Goal: Task Accomplishment & Management: Manage account settings

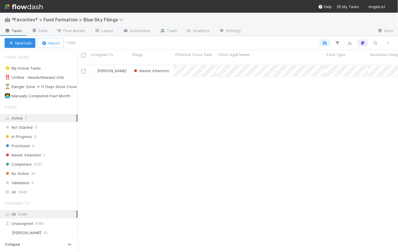
scroll to position [188, 317]
click at [44, 144] on div "Prioritized 0" at bounding box center [41, 145] width 73 height 7
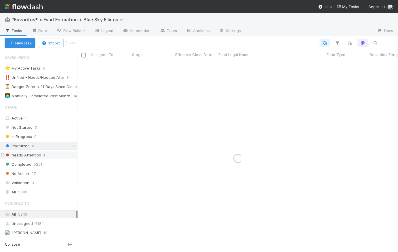
click at [39, 156] on span "Needs Attention" at bounding box center [23, 154] width 37 height 7
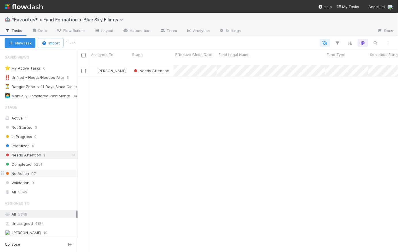
scroll to position [188, 317]
click at [71, 154] on icon at bounding box center [74, 155] width 6 height 4
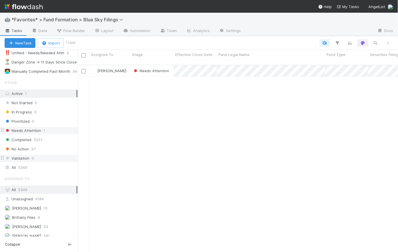
scroll to position [46, 0]
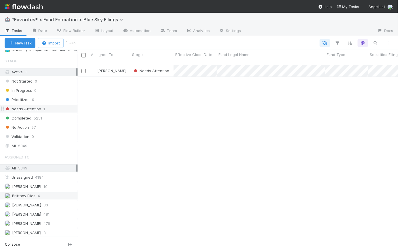
click at [29, 193] on span "Brittany Files" at bounding box center [23, 195] width 23 height 5
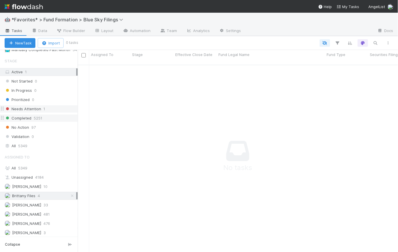
click at [34, 118] on span "5251" at bounding box center [38, 117] width 9 height 7
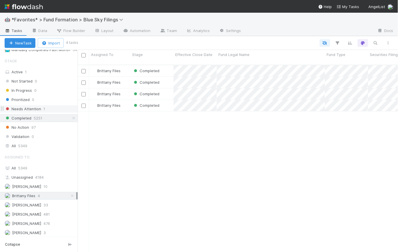
scroll to position [188, 317]
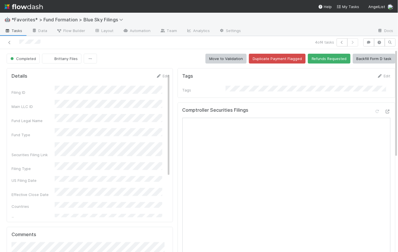
click at [146, 54] on div "Completed Brittany Files Move to Validation Duplicate Payment Flagged Refunds R…" at bounding box center [201, 59] width 389 height 10
click at [18, 31] on span "Tasks" at bounding box center [14, 31] width 18 height 6
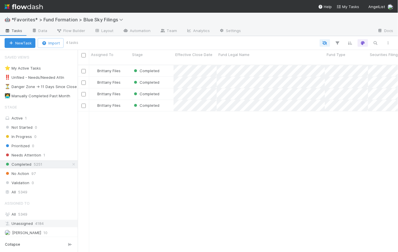
scroll to position [188, 317]
click at [50, 156] on div "Needs Attention 1" at bounding box center [41, 154] width 73 height 7
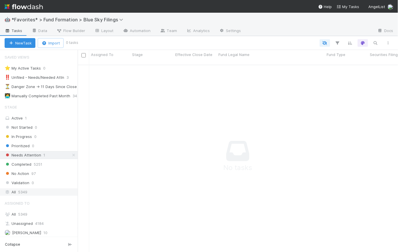
scroll to position [184, 317]
click at [71, 154] on icon at bounding box center [74, 155] width 6 height 4
click at [18, 192] on div "All 5349" at bounding box center [41, 191] width 72 height 7
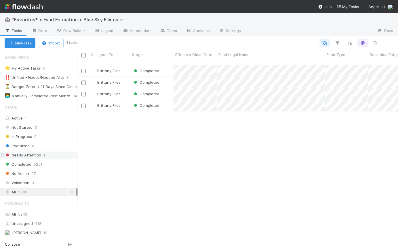
scroll to position [46, 0]
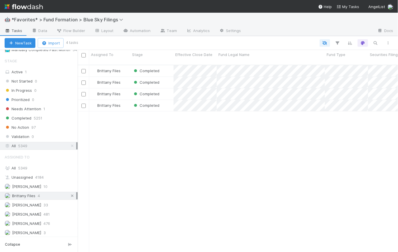
click at [69, 194] on icon at bounding box center [72, 196] width 6 height 4
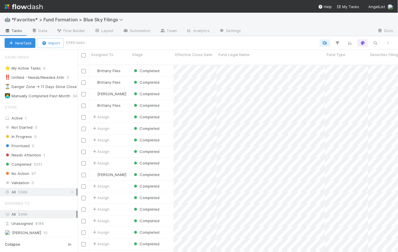
scroll to position [188, 317]
click at [32, 156] on span "Needs Attention" at bounding box center [23, 154] width 37 height 7
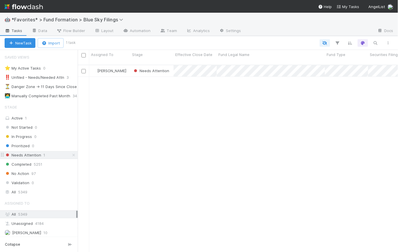
scroll to position [188, 317]
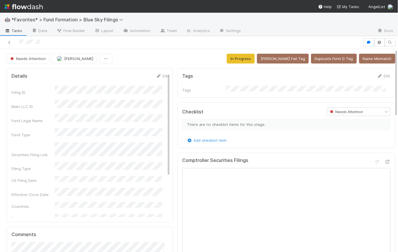
click at [13, 28] on span "Tasks" at bounding box center [14, 31] width 18 height 6
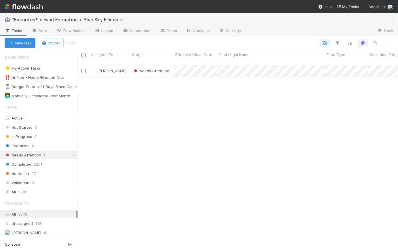
scroll to position [188, 317]
drag, startPoint x: 69, startPoint y: 154, endPoint x: 59, endPoint y: 151, distance: 9.9
click at [71, 154] on icon at bounding box center [74, 155] width 6 height 4
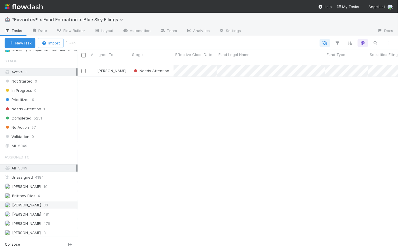
scroll to position [188, 317]
click at [31, 193] on span "Brittany Files" at bounding box center [23, 195] width 23 height 5
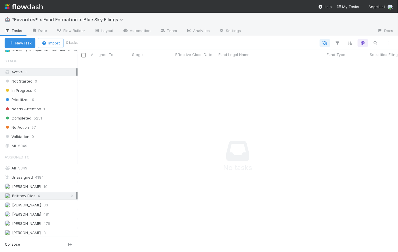
scroll to position [184, 317]
click at [30, 117] on span "Completed" at bounding box center [18, 117] width 27 height 7
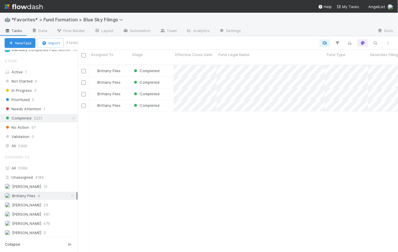
scroll to position [188, 317]
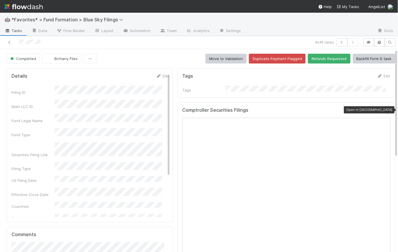
click at [385, 109] on icon at bounding box center [388, 111] width 6 height 4
click at [127, 59] on div "Completed Brittany Files Move to Validation Duplicate Payment Flagged Refunds R…" at bounding box center [201, 59] width 389 height 10
click at [14, 33] on span "Tasks" at bounding box center [14, 31] width 18 height 6
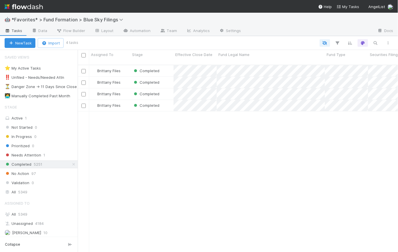
scroll to position [188, 317]
click at [42, 155] on div "Needs Attention 1" at bounding box center [41, 154] width 73 height 7
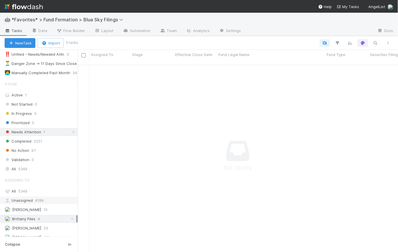
scroll to position [46, 0]
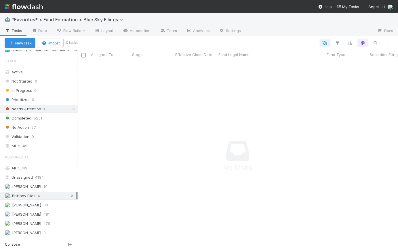
click at [70, 195] on icon at bounding box center [72, 196] width 6 height 4
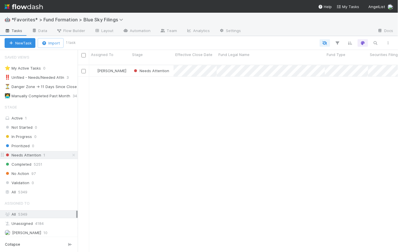
scroll to position [188, 317]
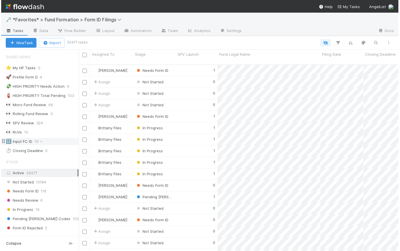
scroll to position [4, 4]
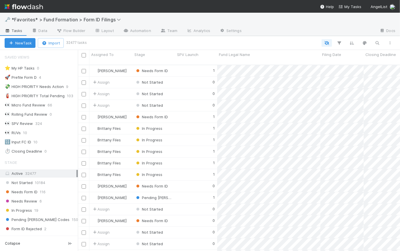
click at [34, 10] on img at bounding box center [24, 7] width 38 height 10
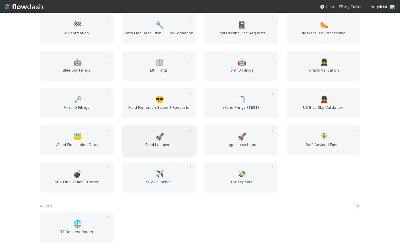
scroll to position [43, 0]
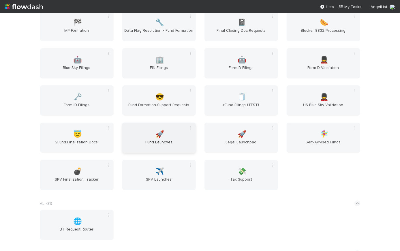
click at [158, 139] on span "Fund Launches" at bounding box center [158, 145] width 69 height 12
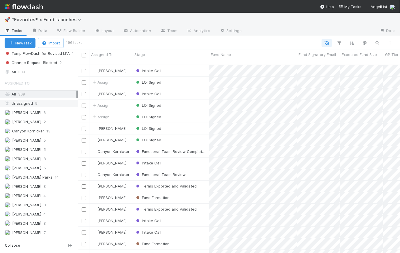
scroll to position [330, 0]
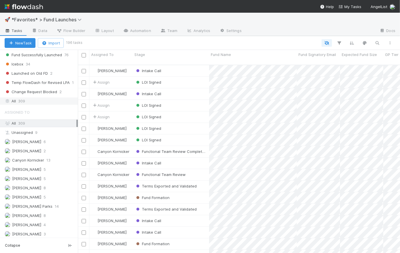
click at [26, 98] on div "All 309" at bounding box center [41, 100] width 72 height 7
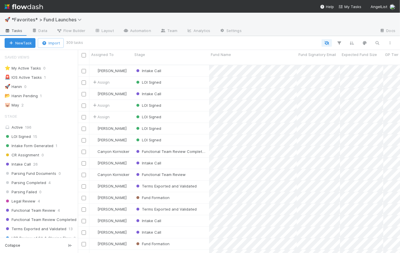
scroll to position [189, 318]
click at [377, 41] on icon "button" at bounding box center [377, 42] width 6 height 5
click at [337, 33] on input at bounding box center [347, 33] width 58 height 7
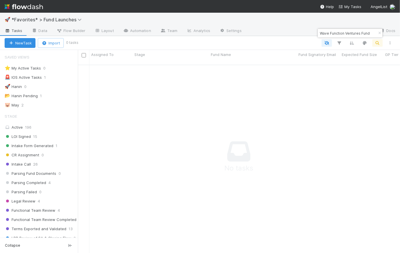
scroll to position [0, 0]
drag, startPoint x: 329, startPoint y: 34, endPoint x: 313, endPoint y: 31, distance: 15.7
click at [313, 31] on body "🚀 *Favorites* > Fund Launches Tasks Data Flow Builder Layout Automation Team An…" at bounding box center [200, 126] width 400 height 253
click at [322, 33] on input "Wave Function Ventures Fund" at bounding box center [347, 33] width 58 height 7
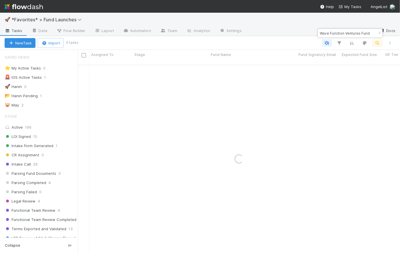
drag, startPoint x: 345, startPoint y: 33, endPoint x: 384, endPoint y: 33, distance: 39.2
click at [384, 33] on body "🚀 *Favorites* > Fund Launches Tasks Data Flow Builder Layout Automation Team An…" at bounding box center [200, 126] width 400 height 253
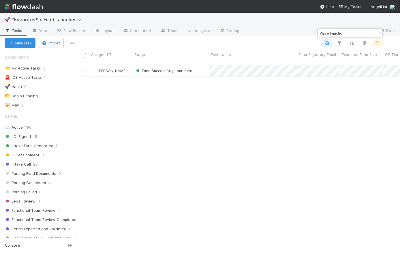
scroll to position [189, 318]
type input "Wave Function"
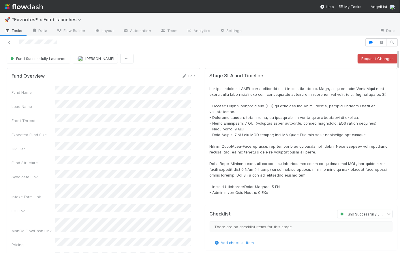
click at [180, 55] on div "Fund Successfully Launched Connor Riley Request Changes" at bounding box center [202, 59] width 390 height 10
click at [37, 6] on img at bounding box center [24, 7] width 38 height 10
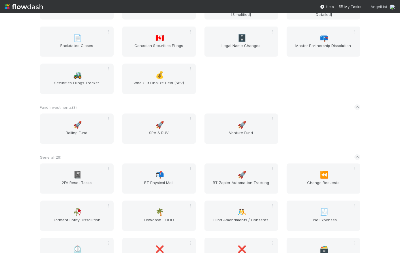
scroll to position [1182, 0]
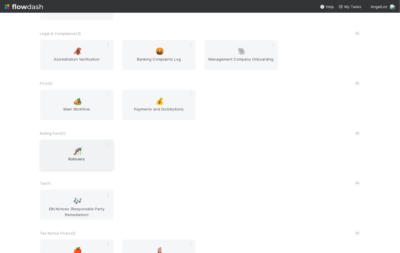
click at [75, 158] on span "Rollovers" at bounding box center [76, 162] width 69 height 12
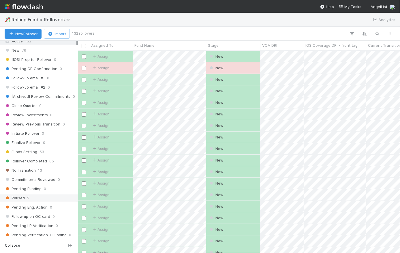
scroll to position [183, 0]
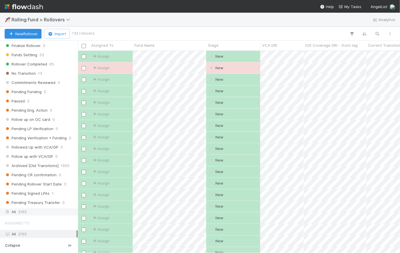
click at [23, 209] on span "2165" at bounding box center [22, 211] width 9 height 7
click at [377, 33] on icon "button" at bounding box center [377, 33] width 6 height 5
click at [337, 22] on input at bounding box center [347, 23] width 58 height 7
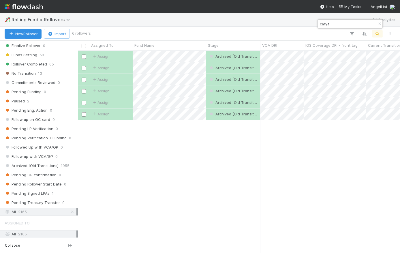
type input "carya"
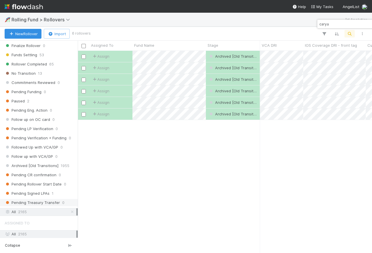
scroll to position [4, 4]
click at [352, 24] on icon "button" at bounding box center [352, 23] width 6 height 3
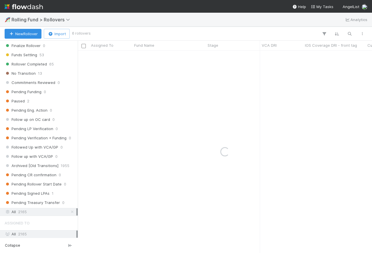
click at [260, 20] on div "🎢 Rolling Fund > Rollovers Analytics" at bounding box center [186, 20] width 372 height 14
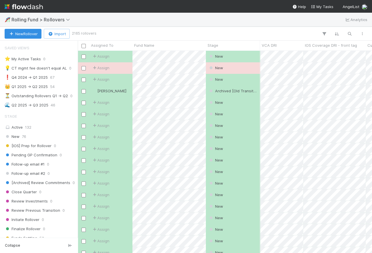
scroll to position [198, 290]
click at [34, 10] on img at bounding box center [24, 7] width 38 height 10
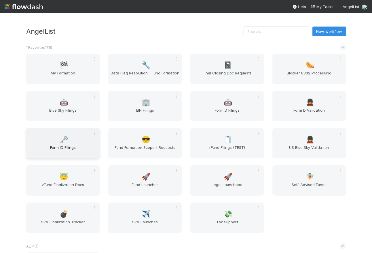
click at [68, 143] on div "🗝️ Form ID Filings" at bounding box center [62, 143] width 73 height 30
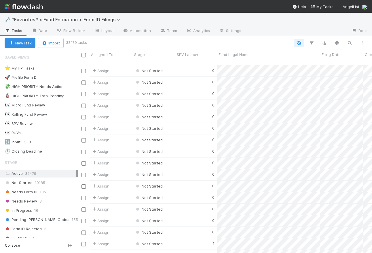
scroll to position [189, 290]
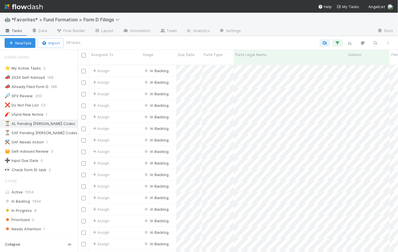
scroll to position [188, 317]
click at [35, 168] on div "👀 Check Form ID task" at bounding box center [26, 169] width 42 height 7
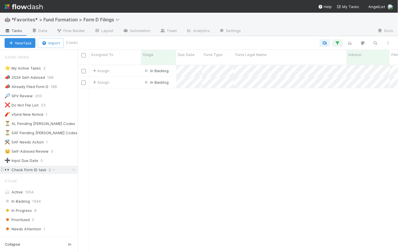
scroll to position [188, 317]
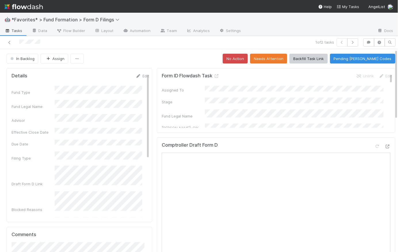
click at [16, 31] on span "Tasks" at bounding box center [14, 31] width 18 height 6
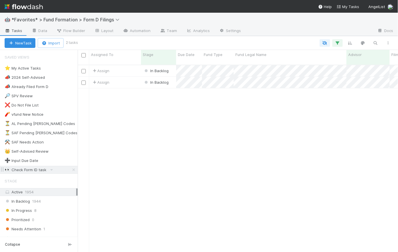
scroll to position [188, 317]
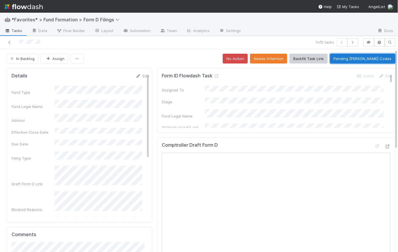
click at [367, 60] on button "Pending [PERSON_NAME] Codes" at bounding box center [362, 59] width 65 height 10
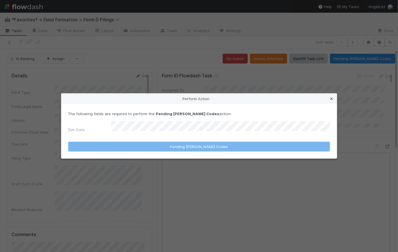
click at [332, 99] on icon at bounding box center [332, 99] width 6 height 4
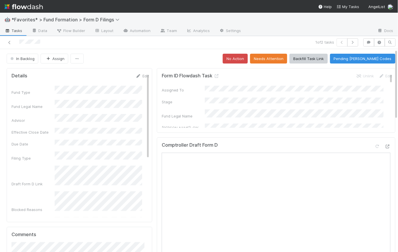
click at [170, 59] on div "In Backlog Assign No Action Needs Attention Backfill Task Link Pending EDGAR Co…" at bounding box center [201, 59] width 389 height 10
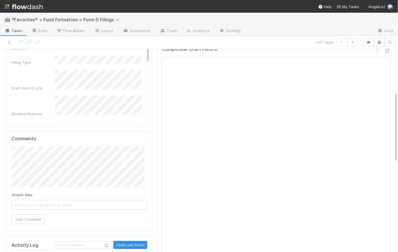
scroll to position [95, 0]
click at [54, 96] on div "Blocked Reasons" at bounding box center [81, 106] width 138 height 21
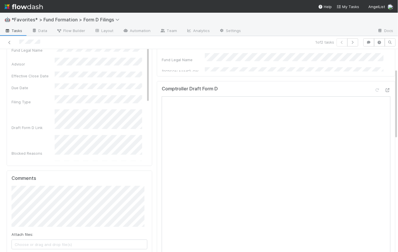
scroll to position [0, 0]
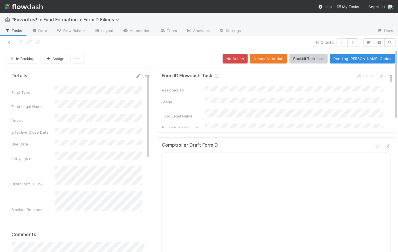
click at [200, 59] on div "In Backlog Assign No Action Needs Attention Backfill Task Link Pending EDGAR Co…" at bounding box center [201, 59] width 389 height 10
click at [380, 56] on button "Pending [PERSON_NAME] Codes" at bounding box center [362, 59] width 65 height 10
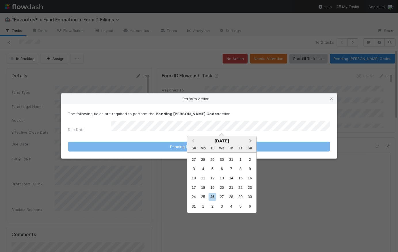
click at [251, 139] on button "Next Month" at bounding box center [251, 140] width 9 height 9
click at [215, 169] on div "9" at bounding box center [213, 169] width 8 height 8
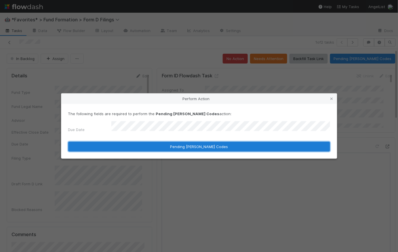
click at [207, 146] on button "Pending [PERSON_NAME] Codes" at bounding box center [199, 146] width 262 height 10
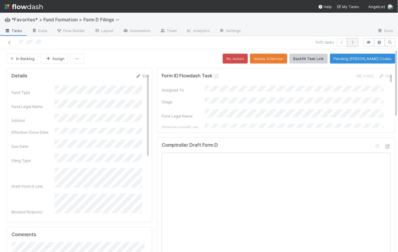
click at [351, 42] on icon "button" at bounding box center [353, 42] width 6 height 3
click at [183, 62] on div "In Backlog Assign No Action Needs Attention Backfill Task Link Pending EDGAR Co…" at bounding box center [201, 59] width 389 height 10
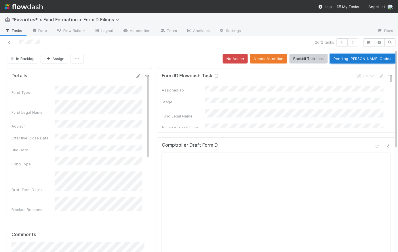
click at [363, 57] on button "Pending [PERSON_NAME] Codes" at bounding box center [362, 59] width 65 height 10
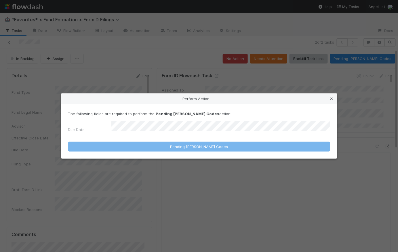
click at [333, 101] on icon at bounding box center [332, 99] width 6 height 4
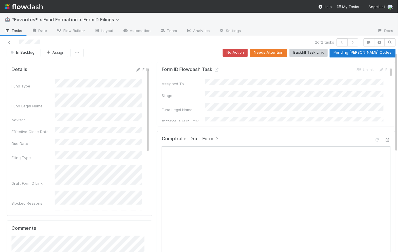
scroll to position [6, 0]
click at [365, 51] on button "Pending [PERSON_NAME] Codes" at bounding box center [362, 53] width 65 height 10
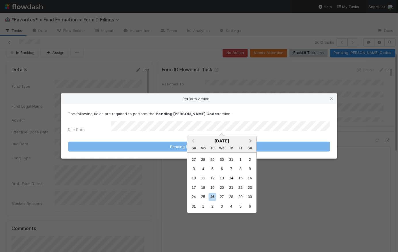
click at [251, 139] on button "Next Month" at bounding box center [251, 140] width 9 height 9
click at [210, 169] on div "9" at bounding box center [213, 169] width 8 height 8
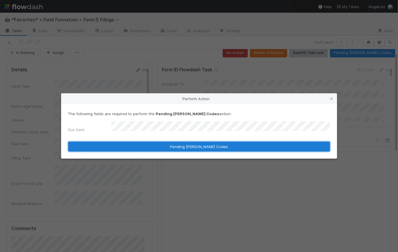
click at [206, 144] on button "Pending [PERSON_NAME] Codes" at bounding box center [199, 146] width 262 height 10
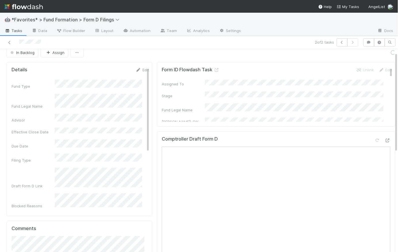
click at [18, 31] on span "Tasks" at bounding box center [14, 31] width 18 height 6
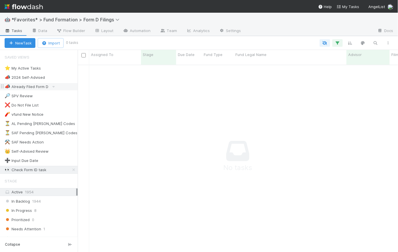
scroll to position [184, 317]
click at [32, 143] on div "⚒️ SAF Needs Action" at bounding box center [24, 141] width 39 height 7
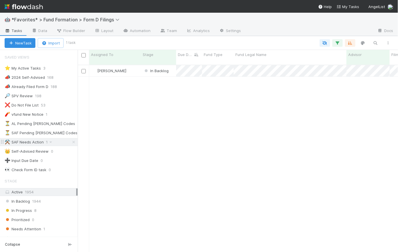
scroll to position [188, 317]
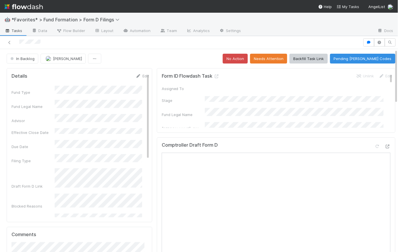
click at [12, 31] on span "Tasks" at bounding box center [14, 31] width 18 height 6
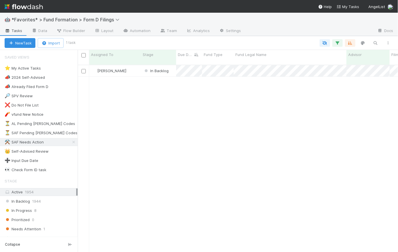
scroll to position [188, 317]
click at [71, 141] on icon at bounding box center [74, 142] width 6 height 4
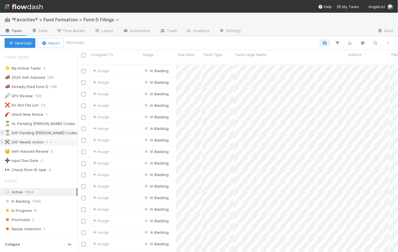
scroll to position [188, 317]
click at [37, 123] on div "⏳ AL Pending EDGAR Codes" at bounding box center [40, 123] width 71 height 7
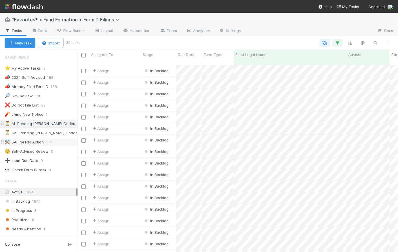
scroll to position [188, 317]
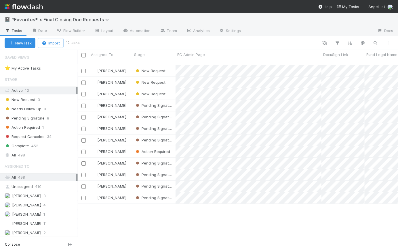
scroll to position [188, 317]
click at [33, 118] on span "Pending Signature" at bounding box center [25, 117] width 40 height 7
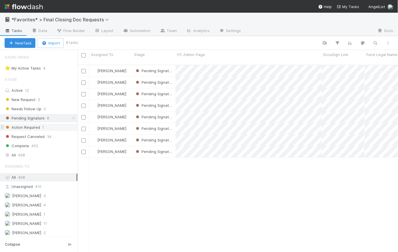
scroll to position [188, 317]
click at [71, 119] on icon at bounding box center [74, 118] width 6 height 4
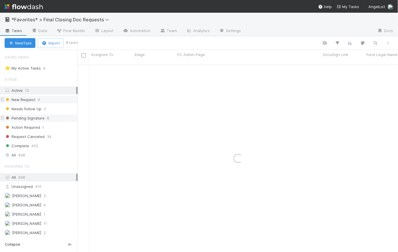
click at [31, 101] on span "New Request" at bounding box center [20, 99] width 31 height 7
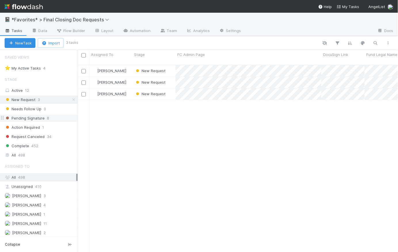
scroll to position [188, 317]
click at [171, 67] on div "New Request" at bounding box center [154, 70] width 43 height 11
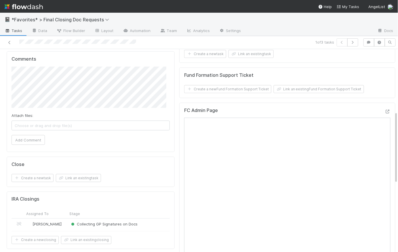
scroll to position [66, 0]
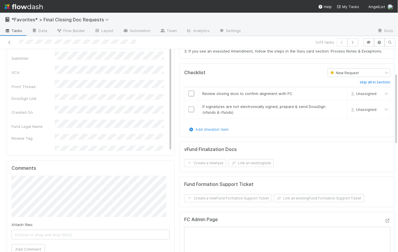
click at [35, 161] on div "Request Type" at bounding box center [33, 164] width 43 height 6
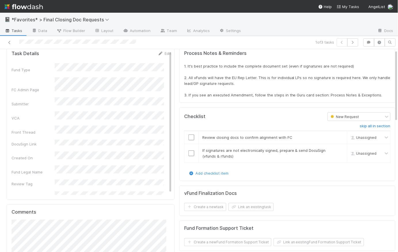
scroll to position [0, 0]
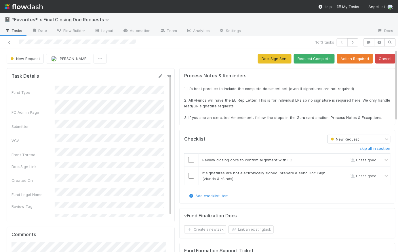
click at [53, 87] on div "Fund Type" at bounding box center [92, 91] width 160 height 10
click at [173, 59] on div "New Request Catherine Lambright DocuSign Sent Request Complete Action Required …" at bounding box center [201, 59] width 389 height 10
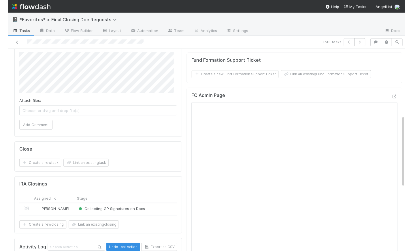
scroll to position [188, 0]
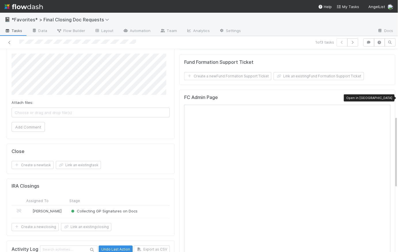
click at [385, 97] on icon at bounding box center [388, 99] width 6 height 4
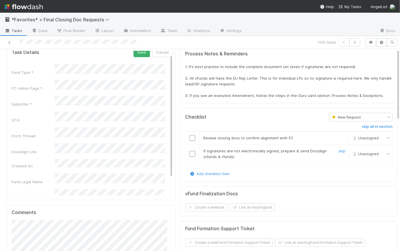
scroll to position [0, 0]
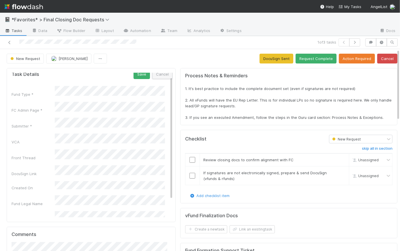
click at [158, 74] on button "Cancel" at bounding box center [162, 74] width 20 height 10
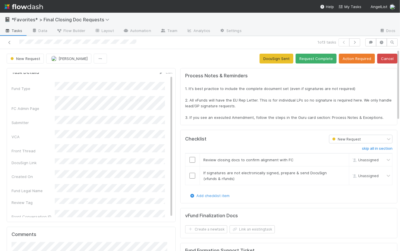
scroll to position [2, 0]
click at [185, 56] on div "New Request Catherine Lambright DocuSign Sent Request Complete Action Required …" at bounding box center [202, 59] width 390 height 10
click at [189, 158] on input "checkbox" at bounding box center [192, 160] width 6 height 6
click at [189, 177] on input "checkbox" at bounding box center [192, 176] width 6 height 6
click at [275, 60] on button "DocuSign Sent" at bounding box center [276, 59] width 34 height 10
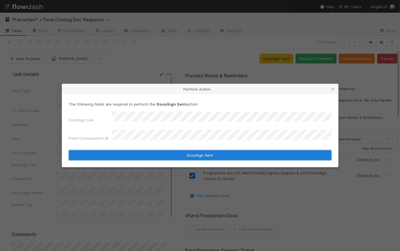
click at [192, 152] on button "DocuSign Sent" at bounding box center [200, 155] width 262 height 10
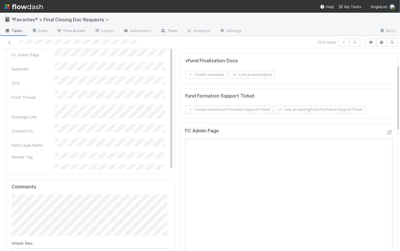
scroll to position [0, 0]
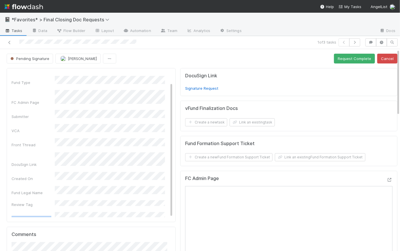
drag, startPoint x: 50, startPoint y: 201, endPoint x: 10, endPoint y: 203, distance: 40.1
click at [10, 203] on div "Task Details Edit Fund Type FC Admin Page Submitter VCA Front Thread DocuSign L…" at bounding box center [91, 145] width 169 height 154
click at [111, 195] on div "Fund Type FC Admin Page Submitter VCA Front Thread DocuSign Link Created On Fun…" at bounding box center [92, 154] width 161 height 157
drag, startPoint x: 50, startPoint y: 201, endPoint x: 13, endPoint y: 200, distance: 37.2
click at [13, 215] on div "Front Conversation ID" at bounding box center [33, 218] width 43 height 6
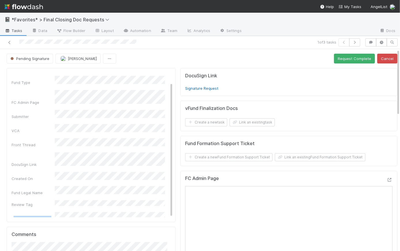
click at [52, 212] on div "Front Conversation ID" at bounding box center [92, 217] width 161 height 10
click at [191, 61] on div "Pending Signature Catherine Lambright Request Complete Cancel" at bounding box center [202, 59] width 390 height 10
click at [352, 41] on icon "button" at bounding box center [354, 42] width 6 height 3
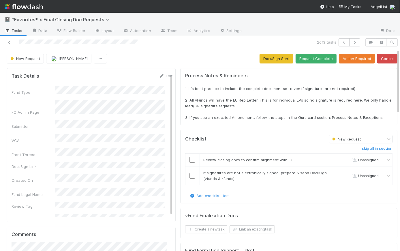
drag, startPoint x: 176, startPoint y: 63, endPoint x: 171, endPoint y: 66, distance: 5.7
click at [176, 63] on div "New Request Catherine Lambright DocuSign Sent Request Complete Action Required …" at bounding box center [202, 59] width 390 height 10
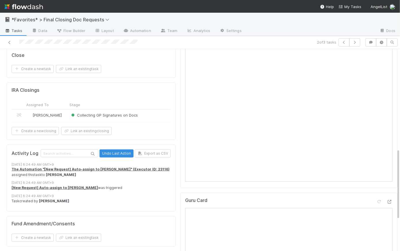
scroll to position [171, 0]
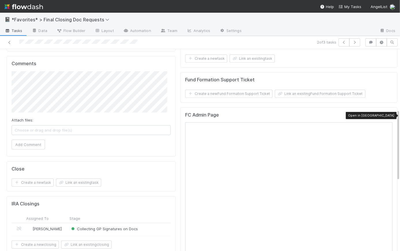
click at [386, 114] on icon at bounding box center [389, 116] width 6 height 4
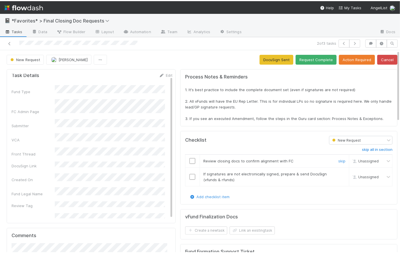
scroll to position [0, 0]
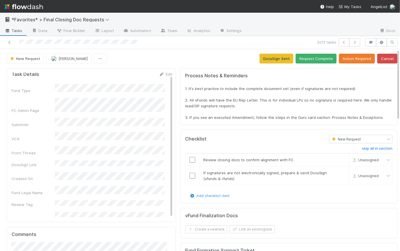
click at [54, 186] on div "Fund Legal Name" at bounding box center [92, 191] width 161 height 10
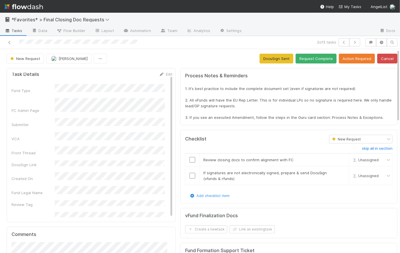
click at [189, 158] on input "checkbox" at bounding box center [192, 160] width 6 height 6
click at [189, 175] on input "checkbox" at bounding box center [192, 176] width 6 height 6
click at [306, 58] on button "Request Complete" at bounding box center [315, 59] width 41 height 10
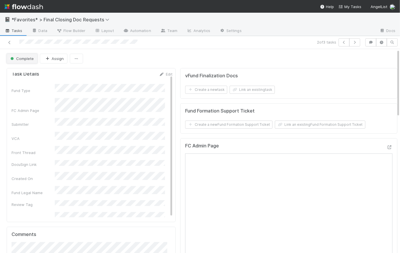
click at [22, 57] on span "Complete" at bounding box center [21, 58] width 24 height 5
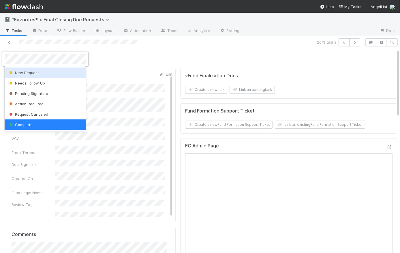
click at [44, 73] on div "New Request" at bounding box center [45, 72] width 81 height 10
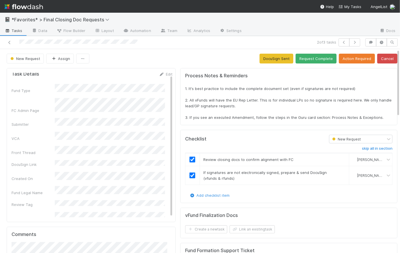
click at [191, 54] on div "New Request Assign DocuSign Sent Request Complete Action Required Cancel" at bounding box center [202, 59] width 390 height 10
click at [269, 60] on button "DocuSign Sent" at bounding box center [276, 59] width 34 height 10
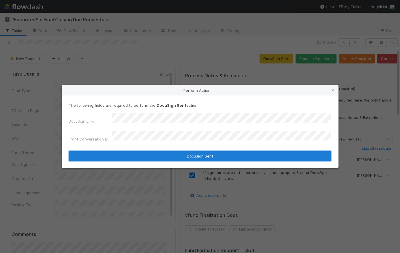
click at [215, 152] on button "DocuSign Sent" at bounding box center [200, 156] width 262 height 10
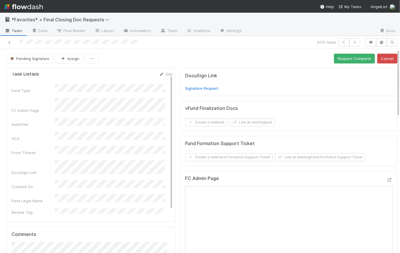
click at [18, 29] on span "Tasks" at bounding box center [14, 31] width 18 height 6
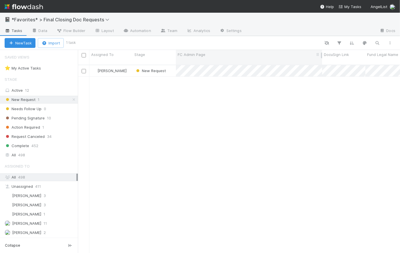
scroll to position [189, 318]
click at [174, 68] on div "New Request" at bounding box center [154, 70] width 43 height 11
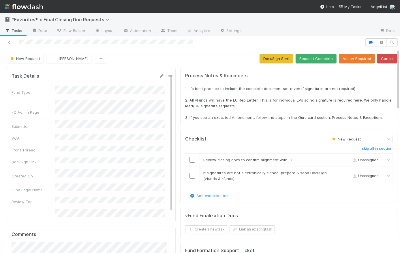
click at [168, 58] on div "New Request Catherine Lambright DocuSign Sent Request Complete Action Required …" at bounding box center [202, 59] width 390 height 10
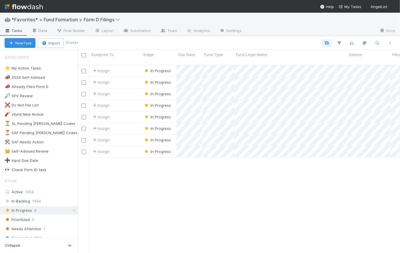
click at [27, 10] on img at bounding box center [24, 7] width 38 height 10
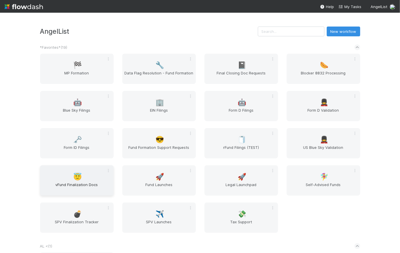
click at [81, 184] on span "vFund Finalization Docs" at bounding box center [76, 188] width 69 height 12
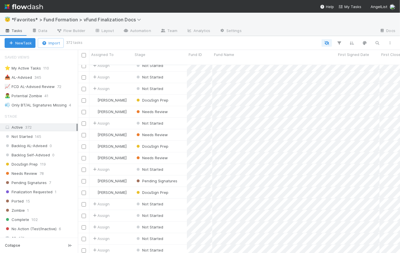
scroll to position [1411, 0]
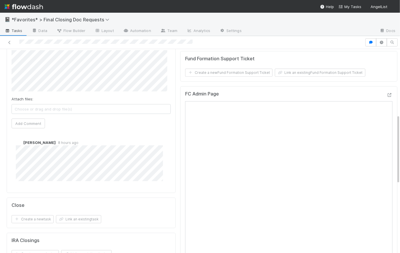
scroll to position [192, 0]
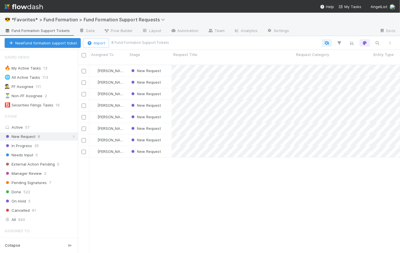
scroll to position [189, 318]
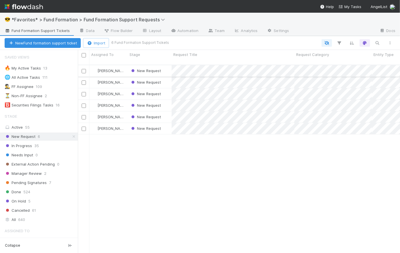
click at [167, 65] on div "New Request" at bounding box center [150, 70] width 44 height 11
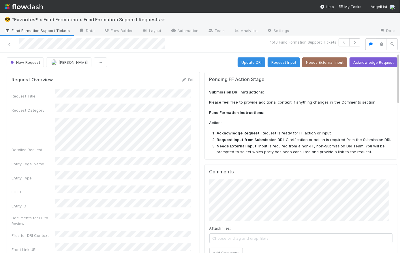
click at [21, 31] on span "Fund Formation Support Tickets" at bounding box center [37, 31] width 65 height 6
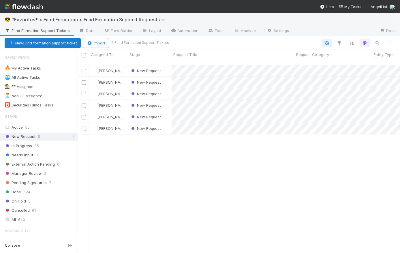
scroll to position [189, 318]
click at [71, 136] on icon at bounding box center [74, 137] width 6 height 4
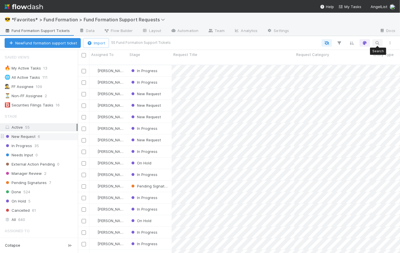
scroll to position [189, 318]
click at [378, 41] on icon "button" at bounding box center [377, 42] width 6 height 5
click at [343, 33] on input at bounding box center [347, 33] width 58 height 7
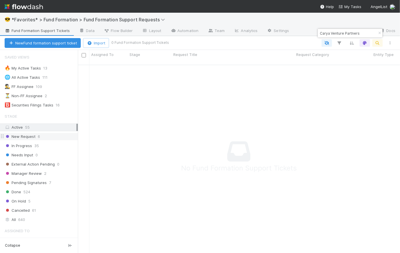
scroll to position [185, 318]
click at [320, 33] on input "Carya Venture Partners" at bounding box center [347, 33] width 58 height 7
drag, startPoint x: 359, startPoint y: 34, endPoint x: 330, endPoint y: 34, distance: 28.2
click at [330, 34] on input "Carya Venture Partners" at bounding box center [347, 33] width 58 height 7
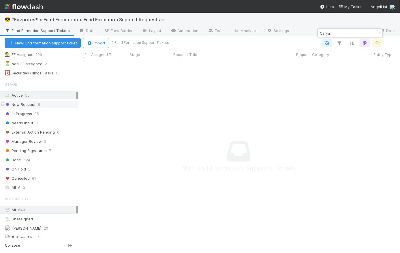
scroll to position [53, 0]
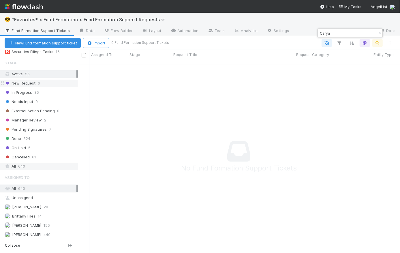
type input "Carya"
click at [40, 163] on div "All 640" at bounding box center [41, 165] width 72 height 7
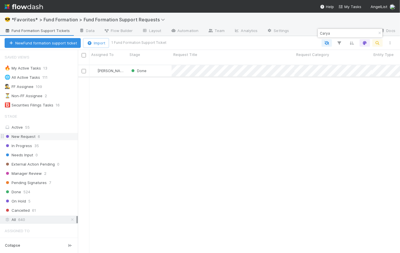
click at [154, 66] on div "Done" at bounding box center [150, 70] width 44 height 11
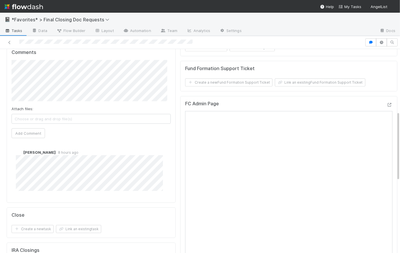
scroll to position [182, 0]
click at [38, 131] on button "Add Comment" at bounding box center [28, 133] width 33 height 10
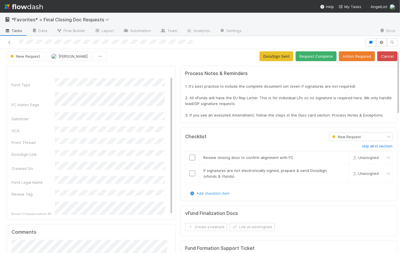
scroll to position [0, 0]
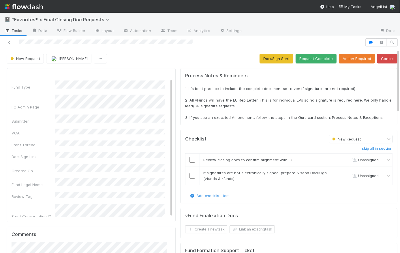
click at [178, 58] on div "New Request Catherine Lambright DocuSign Sent Request Complete Action Required …" at bounding box center [202, 59] width 390 height 10
click at [176, 61] on div "New Request Catherine Lambright DocuSign Sent Request Complete Action Required …" at bounding box center [202, 59] width 390 height 10
click at [16, 32] on span "Tasks" at bounding box center [14, 31] width 18 height 6
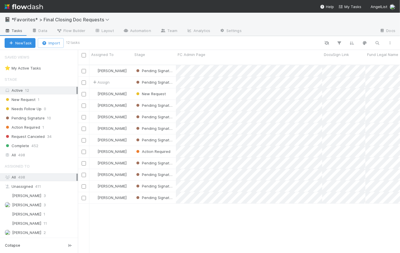
scroll to position [189, 318]
click at [111, 78] on span "Assign" at bounding box center [100, 81] width 21 height 7
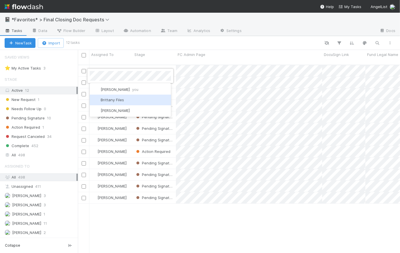
click at [126, 100] on div "Brittany Files" at bounding box center [130, 99] width 81 height 10
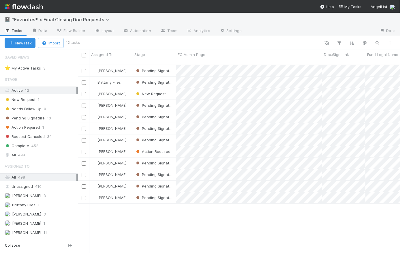
click at [148, 42] on div at bounding box center [237, 42] width 317 height 7
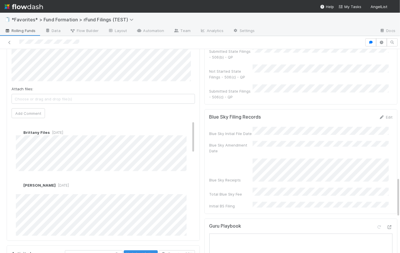
scroll to position [647, 0]
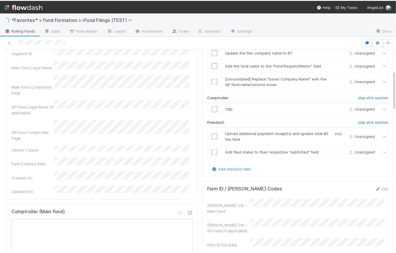
scroll to position [197, 0]
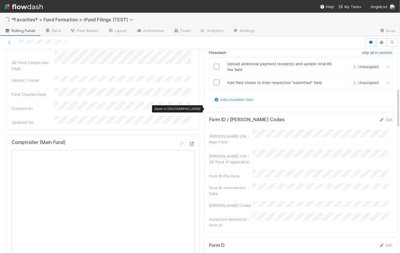
click at [189, 142] on icon at bounding box center [192, 144] width 6 height 4
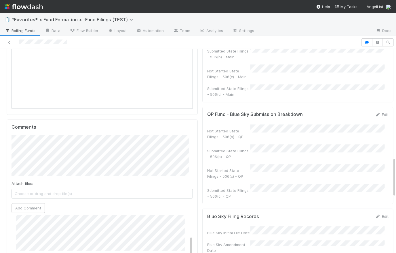
scroll to position [553, 0]
click at [33, 202] on button "Add Comment" at bounding box center [28, 207] width 33 height 10
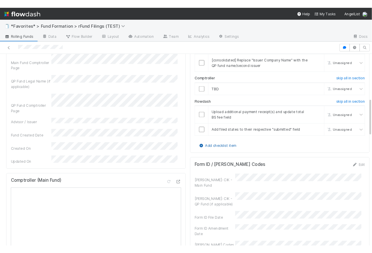
scroll to position [123, 0]
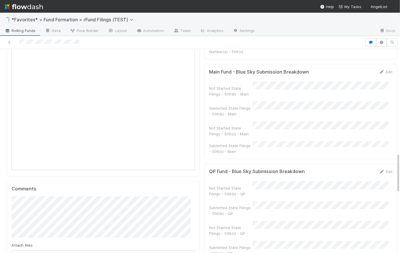
scroll to position [679, 0]
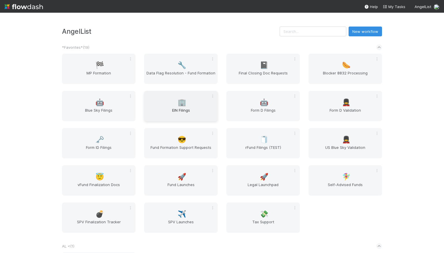
click at [203, 111] on span "EIN Filings" at bounding box center [180, 113] width 69 height 12
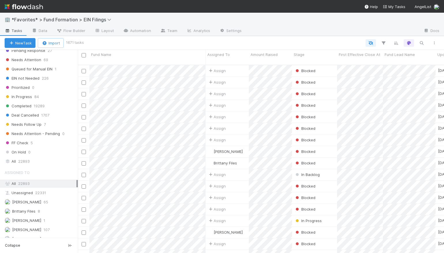
scroll to position [426, 0]
click at [31, 95] on span "In Progress" at bounding box center [18, 97] width 27 height 7
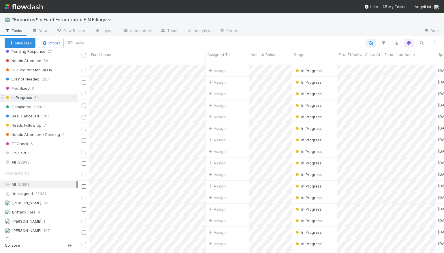
scroll to position [189, 362]
click at [131, 13] on div "🏢 *Favorites* > Fund Formation > EIN Filings" at bounding box center [222, 20] width 444 height 14
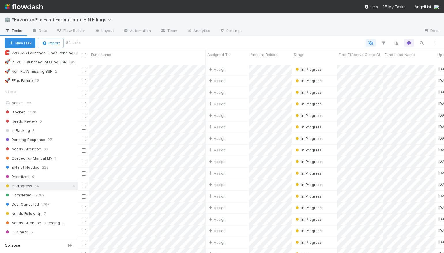
scroll to position [779, 0]
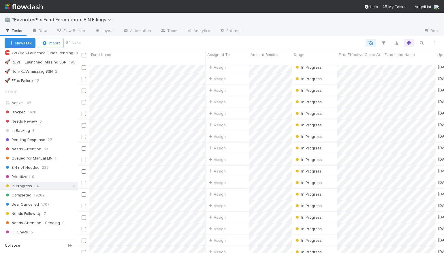
click at [244, 246] on div "Assign" at bounding box center [226, 251] width 43 height 11
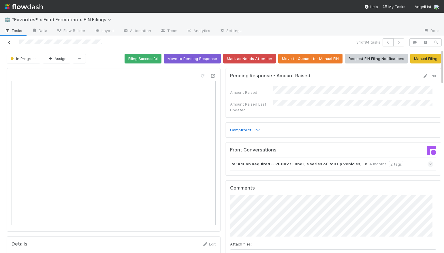
click at [9, 41] on icon at bounding box center [10, 43] width 6 height 4
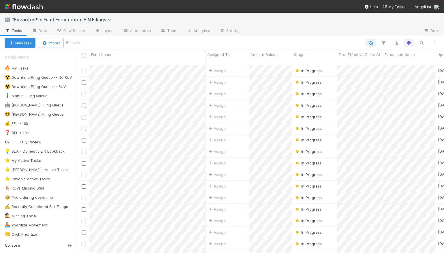
scroll to position [189, 362]
click at [268, 15] on div "🏢 *Favorites* > Fund Formation > EIN Filings" at bounding box center [222, 20] width 444 height 14
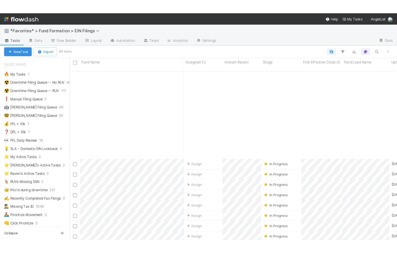
scroll to position [779, 0]
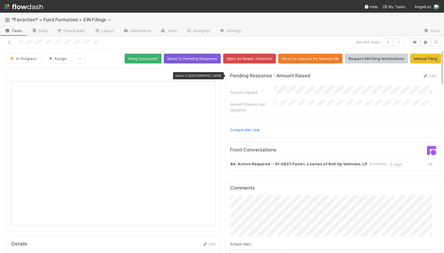
click at [210, 77] on icon at bounding box center [213, 76] width 6 height 4
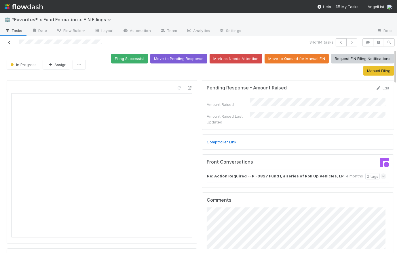
click at [9, 44] on icon at bounding box center [10, 43] width 6 height 4
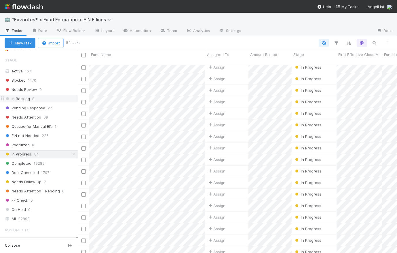
scroll to position [343, 0]
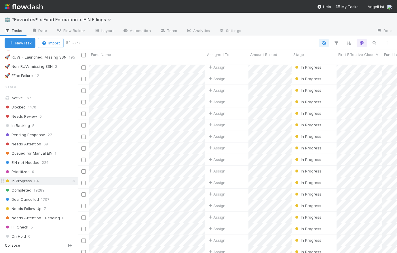
click at [54, 177] on div "In Progress 84" at bounding box center [41, 180] width 73 height 7
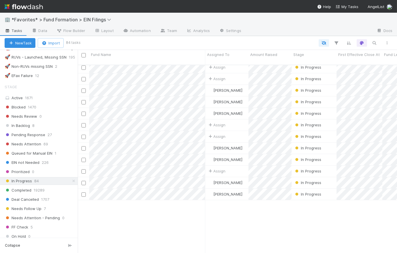
scroll to position [0, 0]
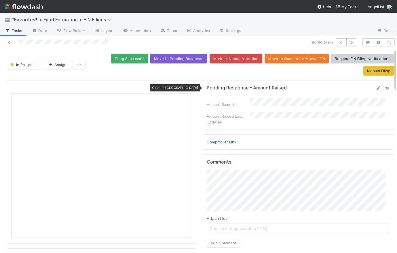
click at [187, 88] on icon at bounding box center [190, 88] width 6 height 4
click at [8, 41] on icon at bounding box center [10, 43] width 6 height 4
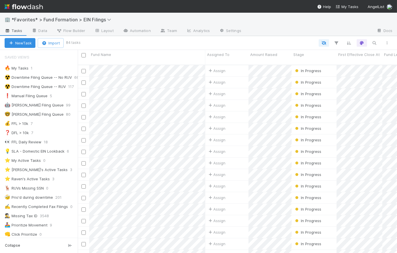
click at [23, 9] on img at bounding box center [24, 7] width 38 height 10
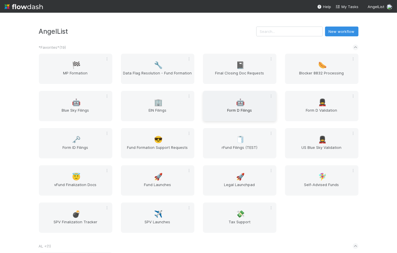
click at [243, 111] on span "Form D Filings" at bounding box center [239, 113] width 69 height 12
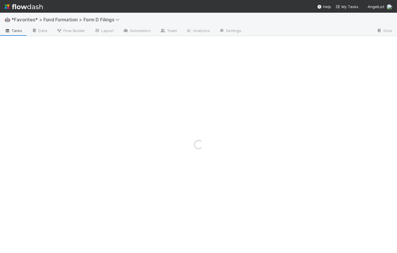
click at [16, 7] on img at bounding box center [24, 7] width 38 height 10
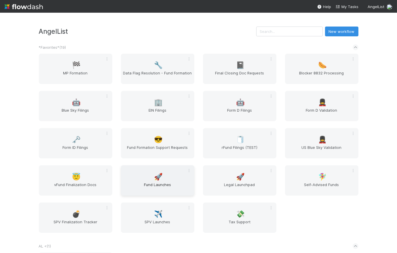
click at [158, 181] on div "🚀 Fund Launches" at bounding box center [157, 180] width 73 height 30
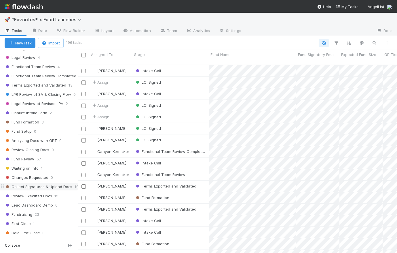
scroll to position [163, 0]
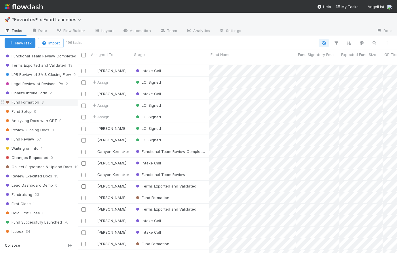
click at [32, 101] on span "Fund Formation" at bounding box center [22, 102] width 35 height 7
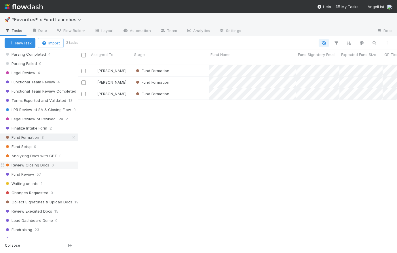
scroll to position [193, 0]
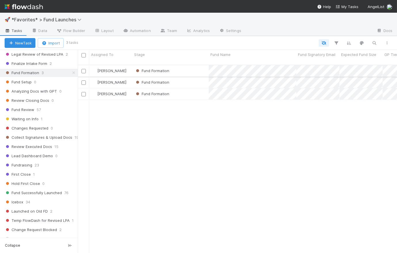
click at [184, 67] on div "Fund Formation" at bounding box center [171, 70] width 76 height 11
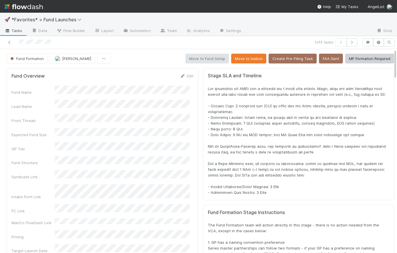
click at [221, 115] on span at bounding box center [297, 140] width 179 height 108
click at [351, 42] on icon "button" at bounding box center [352, 42] width 6 height 3
click at [351, 43] on icon "button" at bounding box center [352, 42] width 6 height 3
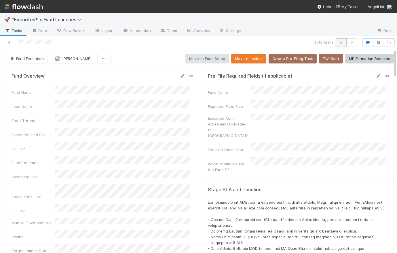
click at [339, 42] on icon "button" at bounding box center [342, 42] width 6 height 3
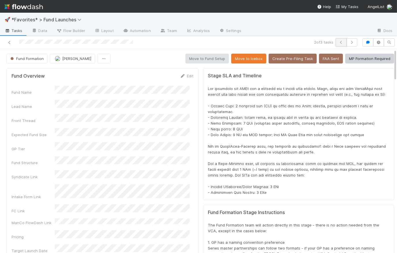
click at [339, 43] on icon "button" at bounding box center [342, 42] width 6 height 3
click at [23, 7] on img at bounding box center [24, 7] width 38 height 10
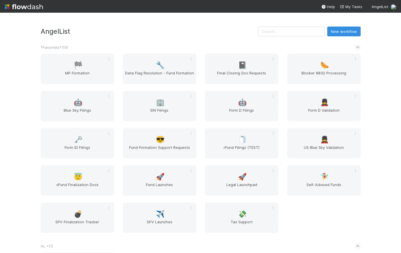
click at [331, 73] on span "Blocker 8832 Processing" at bounding box center [323, 76] width 69 height 12
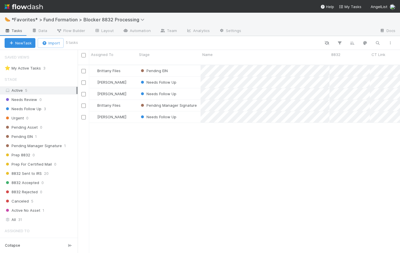
scroll to position [4, 4]
drag, startPoint x: 78, startPoint y: 52, endPoint x: 56, endPoint y: 48, distance: 23.2
click at [56, 48] on div "New Task Import 5 tasks Assigned To Stage Name 8832 CT Link Formation Date Effe…" at bounding box center [200, 144] width 400 height 217
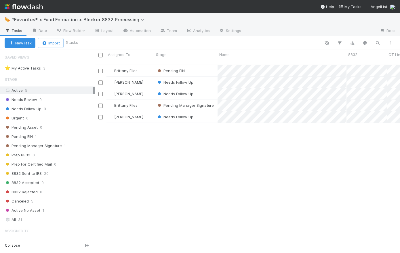
scroll to position [189, 319]
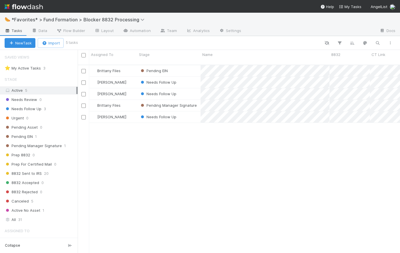
click at [97, 41] on div at bounding box center [237, 42] width 320 height 7
drag, startPoint x: 78, startPoint y: 56, endPoint x: 28, endPoint y: 51, distance: 50.3
click at [28, 51] on div "Saved Views ⭐ My Active Tasks 3 Stage Active 5 Needs Review 0 Needs Follow Up 3…" at bounding box center [39, 151] width 78 height 203
click at [31, 109] on span "Needs Follow Up" at bounding box center [23, 108] width 37 height 7
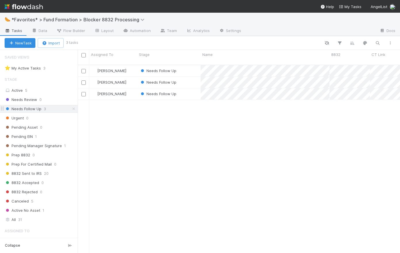
scroll to position [189, 319]
click at [24, 173] on span "8832 Sent to IRS" at bounding box center [23, 173] width 37 height 7
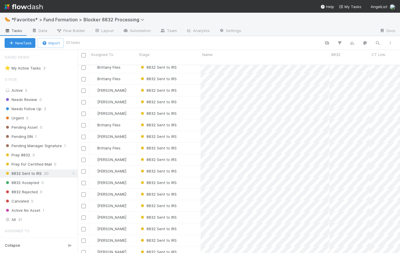
scroll to position [42, 0]
click at [36, 192] on span "8832 Rejected" at bounding box center [21, 191] width 33 height 7
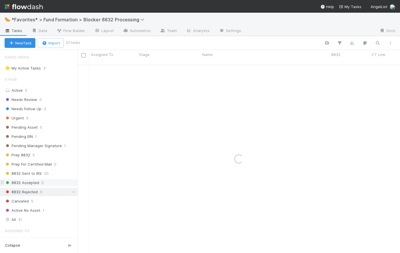
click at [34, 182] on span "8832 Accepted" at bounding box center [22, 182] width 35 height 7
click at [34, 171] on span "8832 Sent to IRS" at bounding box center [23, 173] width 37 height 7
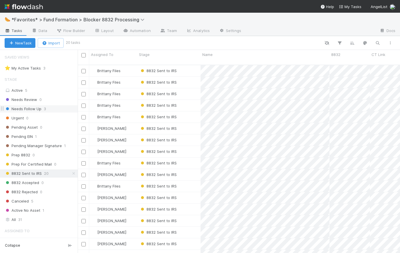
click at [34, 107] on span "Needs Follow Up" at bounding box center [23, 108] width 37 height 7
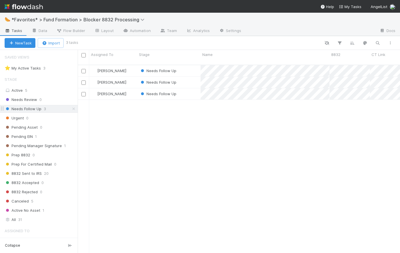
scroll to position [189, 319]
click at [192, 67] on div "Needs Follow Up" at bounding box center [168, 70] width 63 height 11
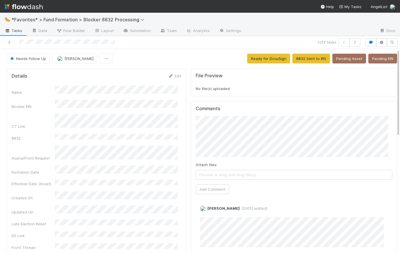
click at [16, 31] on span "Tasks" at bounding box center [14, 31] width 18 height 6
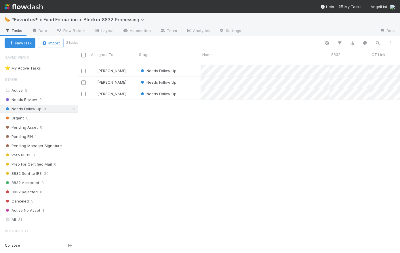
scroll to position [189, 319]
click at [46, 146] on span "Pending Manager Signature" at bounding box center [33, 145] width 57 height 7
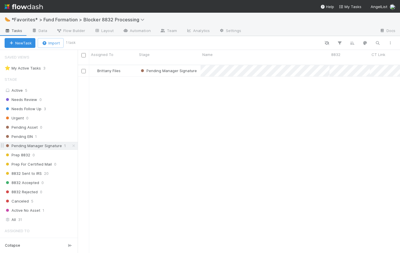
scroll to position [189, 319]
click at [131, 65] on div "Brittany Files" at bounding box center [113, 70] width 48 height 11
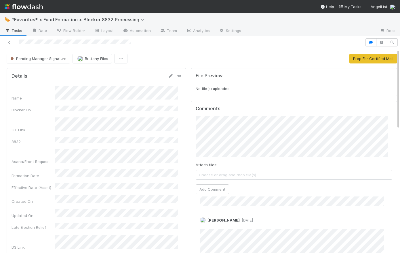
click at [14, 32] on span "Tasks" at bounding box center [14, 31] width 18 height 6
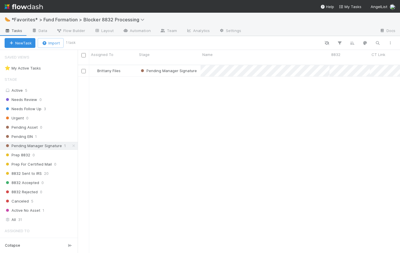
scroll to position [189, 319]
click at [30, 137] on span "Pending EIN" at bounding box center [19, 136] width 28 height 7
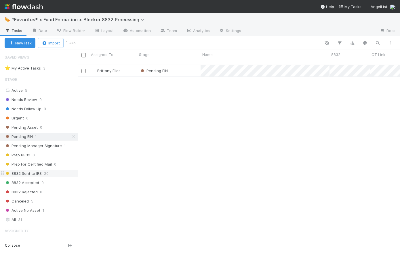
click at [33, 172] on span "8832 Sent to IRS" at bounding box center [23, 173] width 37 height 7
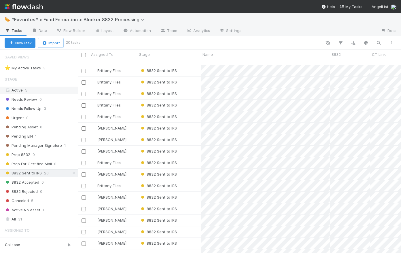
scroll to position [189, 319]
click at [32, 8] on img at bounding box center [24, 7] width 38 height 10
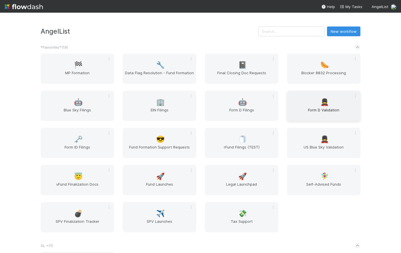
click at [324, 108] on span "Form D Validation" at bounding box center [323, 113] width 69 height 12
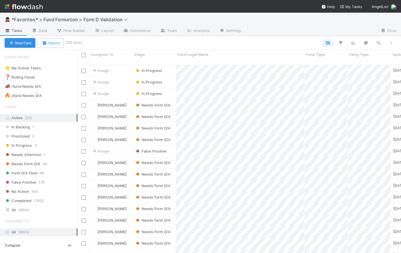
scroll to position [189, 319]
click at [33, 152] on span "Needs Attention" at bounding box center [23, 154] width 37 height 7
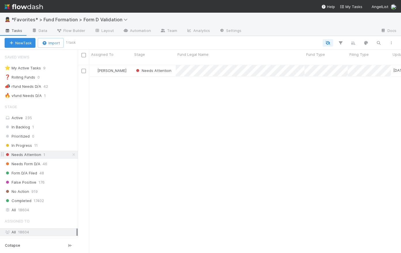
scroll to position [189, 319]
click at [30, 145] on span "In Progress" at bounding box center [18, 145] width 27 height 7
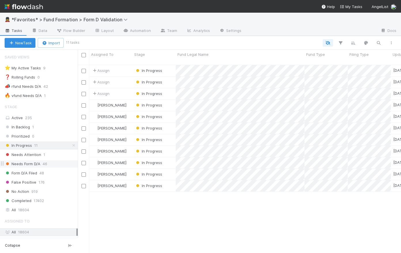
scroll to position [189, 319]
click at [22, 165] on span "Needs Form D/A" at bounding box center [23, 163] width 36 height 7
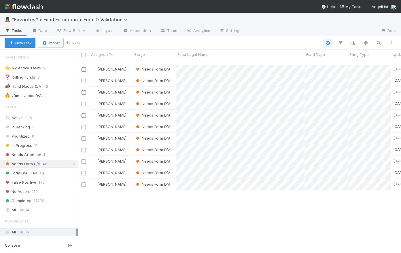
scroll to position [341, 0]
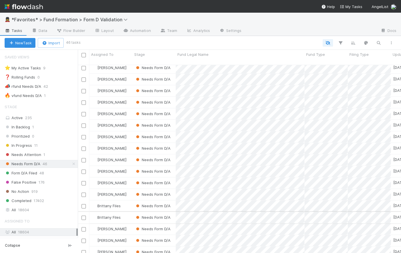
click at [126, 212] on div "Brittany Files" at bounding box center [110, 217] width 43 height 11
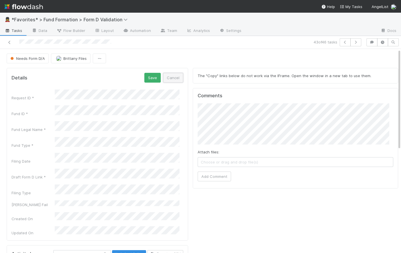
click at [173, 77] on button "Cancel" at bounding box center [173, 78] width 20 height 10
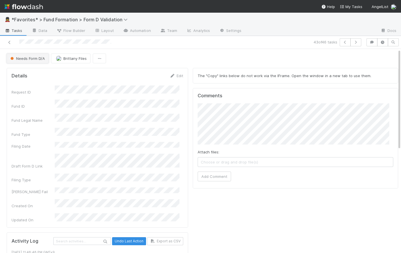
click at [40, 57] on span "Needs Form D/A" at bounding box center [27, 58] width 36 height 5
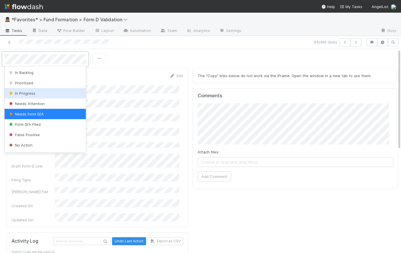
click at [34, 91] on span "In Progress" at bounding box center [21, 93] width 27 height 5
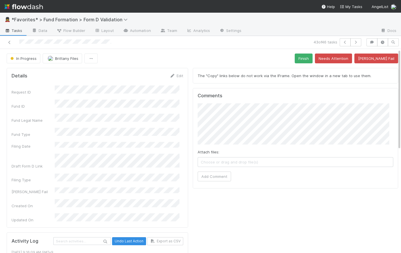
click at [191, 56] on div "In Progress Brittany Files Finish Needs Attention Bender Fail" at bounding box center [203, 59] width 392 height 10
click at [340, 61] on button "Needs Attention" at bounding box center [333, 59] width 37 height 10
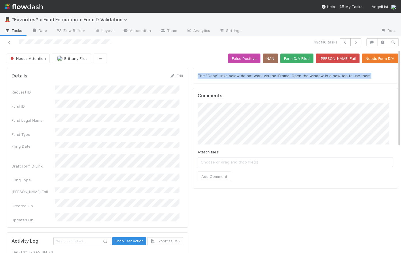
drag, startPoint x: 194, startPoint y: 75, endPoint x: 387, endPoint y: 76, distance: 192.5
click at [387, 76] on div "The "Copy" links below do not work via the IFrame. Open the window in a new tab…" at bounding box center [295, 76] width 205 height 16
click at [159, 58] on div "Needs Attention Brittany Files False Positive NAN Form D/A Filed Bender Fail Ne…" at bounding box center [203, 59] width 392 height 10
click at [12, 32] on span "Tasks" at bounding box center [14, 31] width 18 height 6
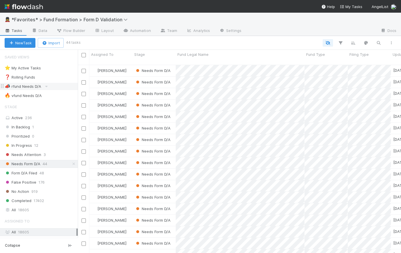
scroll to position [189, 319]
click at [30, 128] on div "In Backlog 1" at bounding box center [41, 127] width 73 height 7
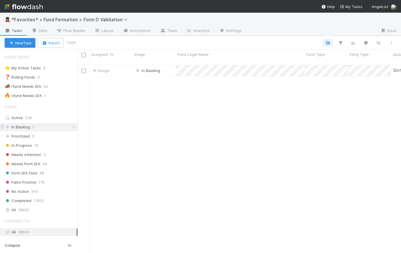
scroll to position [189, 319]
click at [171, 65] on div "In Backlog" at bounding box center [154, 70] width 43 height 11
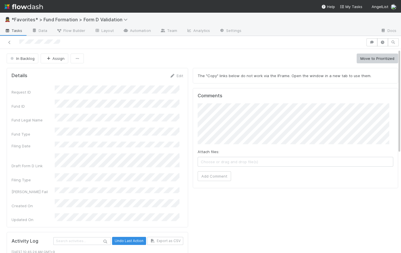
click at [12, 32] on span "Tasks" at bounding box center [14, 31] width 18 height 6
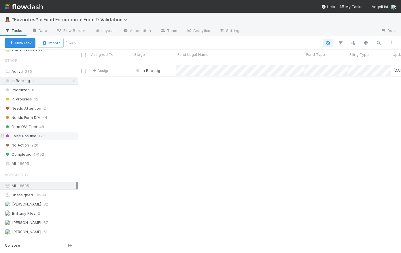
scroll to position [47, 0]
click at [25, 108] on span "Needs Attention" at bounding box center [23, 107] width 37 height 7
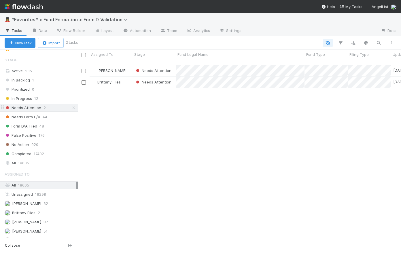
scroll to position [189, 319]
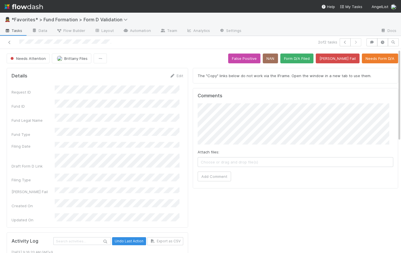
click at [193, 58] on div "Needs Attention Brittany Files False Positive NAN Form D/A Filed Bender Fail Ne…" at bounding box center [203, 59] width 392 height 10
click at [278, 61] on button "NAN" at bounding box center [270, 59] width 15 height 10
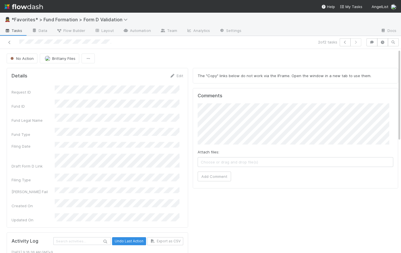
click at [194, 59] on div "No Action Brittany Files" at bounding box center [203, 59] width 392 height 10
click at [189, 56] on div "No Action Brittany Files" at bounding box center [203, 59] width 392 height 10
click at [17, 30] on span "Tasks" at bounding box center [14, 31] width 18 height 6
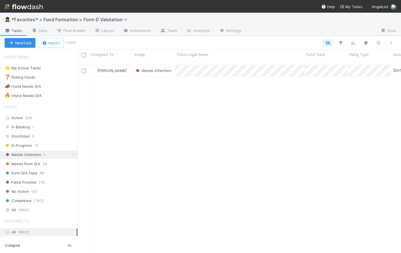
scroll to position [189, 319]
click at [20, 147] on span "In Progress" at bounding box center [18, 145] width 27 height 7
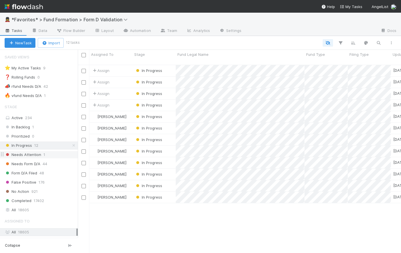
scroll to position [189, 319]
click at [71, 145] on icon at bounding box center [74, 146] width 6 height 4
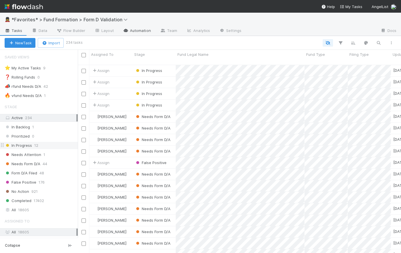
scroll to position [189, 319]
drag, startPoint x: 37, startPoint y: 7, endPoint x: 256, endPoint y: 0, distance: 219.6
click at [34, 7] on img at bounding box center [24, 7] width 38 height 10
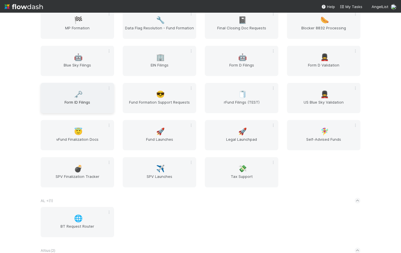
scroll to position [46, 0]
click at [94, 101] on span "Form ID Filings" at bounding box center [77, 105] width 69 height 12
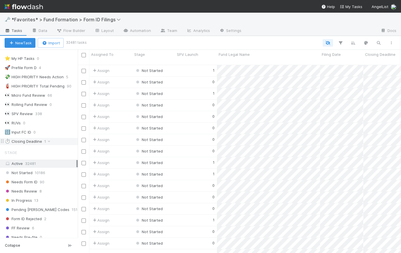
scroll to position [10, 0]
click at [31, 181] on span "Needs Form ID" at bounding box center [21, 181] width 33 height 7
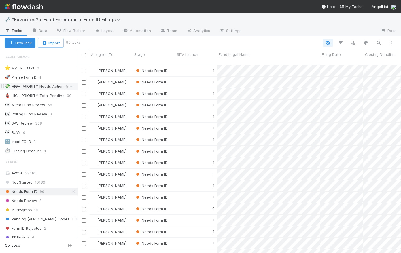
click at [35, 86] on div "💸 HIGH PRIORITY Needs Action" at bounding box center [34, 86] width 59 height 7
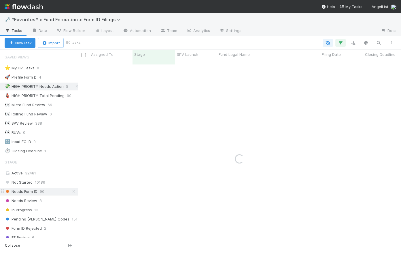
click at [71, 190] on icon at bounding box center [74, 192] width 6 height 4
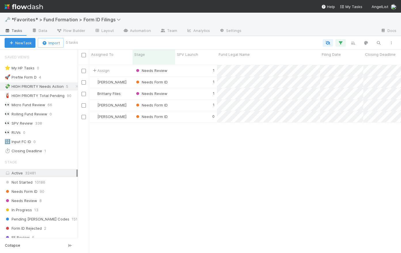
scroll to position [189, 319]
click at [29, 212] on span "In Progress" at bounding box center [18, 210] width 27 height 7
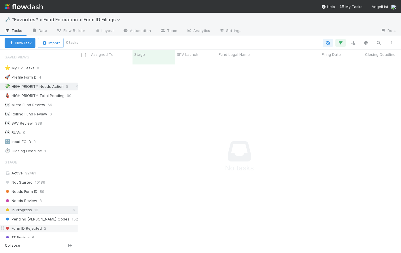
scroll to position [118, 0]
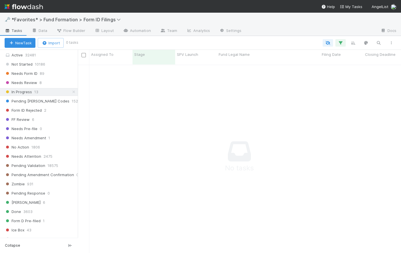
click at [27, 6] on img at bounding box center [24, 7] width 38 height 10
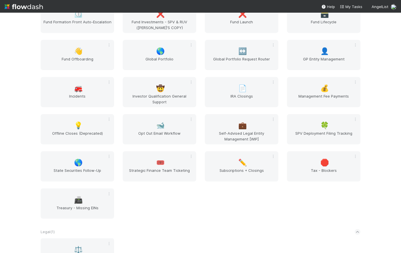
scroll to position [1108, 0]
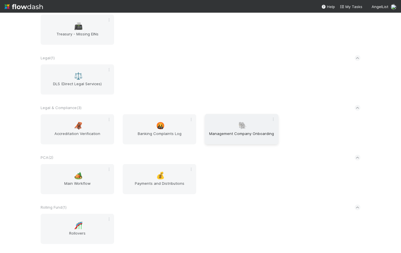
click at [246, 124] on div "🐘 Management Company Onboarding" at bounding box center [241, 129] width 73 height 30
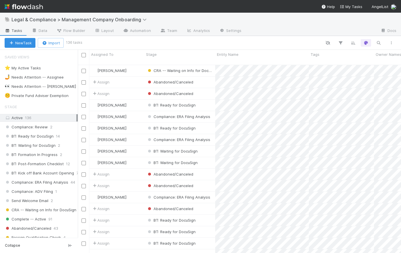
scroll to position [189, 319]
click at [38, 138] on span "BT: Ready for DocuSign" at bounding box center [29, 136] width 49 height 7
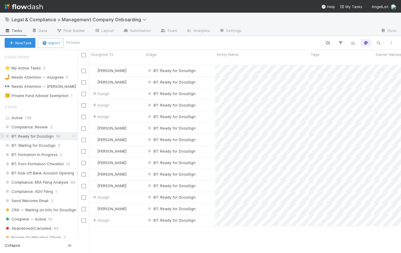
scroll to position [189, 319]
click at [211, 78] on div "BT: Ready for DocuSign" at bounding box center [179, 82] width 71 height 11
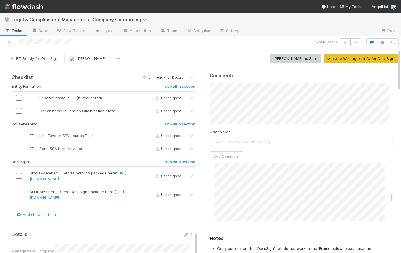
scroll to position [307, 0]
click at [154, 55] on div "BT: Ready for DocuSign Rick Segers Mark DocuSign as Sent Move to Waiting on Inf…" at bounding box center [203, 59] width 392 height 10
click at [16, 32] on span "Tasks" at bounding box center [14, 31] width 18 height 6
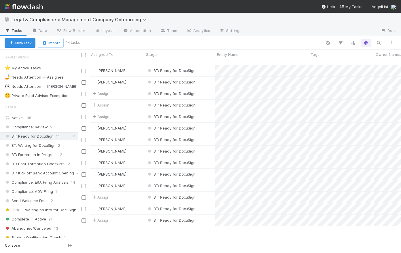
scroll to position [189, 319]
click at [209, 65] on div "BT: Ready for DocuSign" at bounding box center [179, 70] width 71 height 11
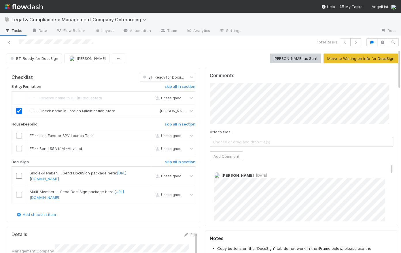
click at [202, 59] on div "BT: Ready for DocuSign Rick Segers Mark DocuSign as Sent Move to Waiting on Inf…" at bounding box center [203, 59] width 392 height 10
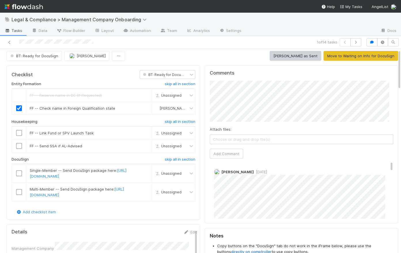
scroll to position [1, 0]
click at [353, 42] on icon "button" at bounding box center [356, 42] width 6 height 3
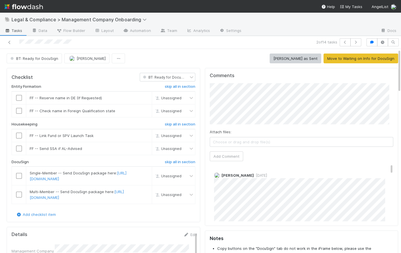
click at [201, 57] on div "BT: Ready for DocuSign Rick Segers Mark DocuSign as Sent Move to Waiting on Inf…" at bounding box center [203, 59] width 392 height 10
click at [19, 7] on img at bounding box center [24, 7] width 38 height 10
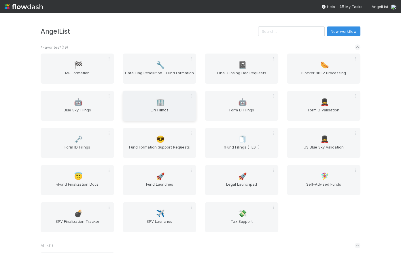
click at [158, 114] on span "EIN Filings" at bounding box center [159, 113] width 69 height 12
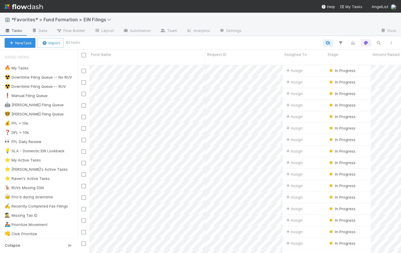
scroll to position [189, 319]
click at [35, 9] on img at bounding box center [24, 7] width 38 height 10
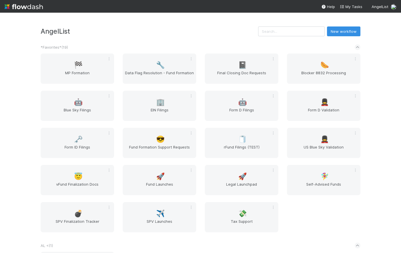
click at [158, 182] on span "Fund Launches" at bounding box center [159, 188] width 69 height 12
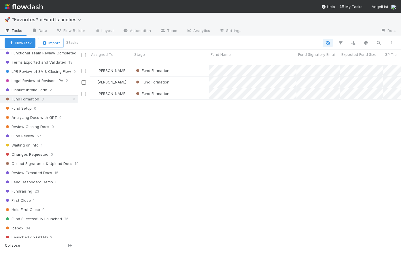
scroll to position [171, 0]
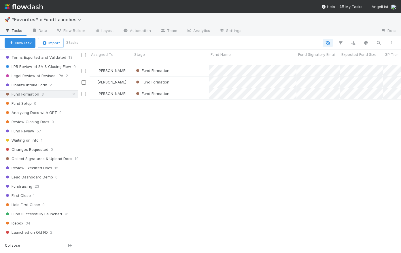
click at [161, 118] on div "Rick Segers Fund Formation 8/5/25, 2:54:28 AM 8/26/25, 2:56:22 AM 0 0 Rick Sege…" at bounding box center [239, 161] width 323 height 193
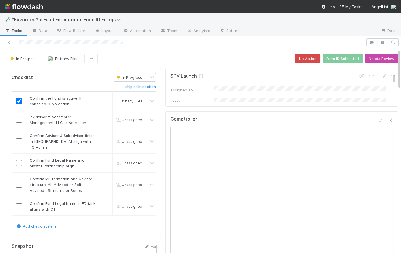
drag, startPoint x: 322, startPoint y: 117, endPoint x: 320, endPoint y: 115, distance: 3.1
click at [322, 117] on div "Comptroller" at bounding box center [281, 121] width 223 height 10
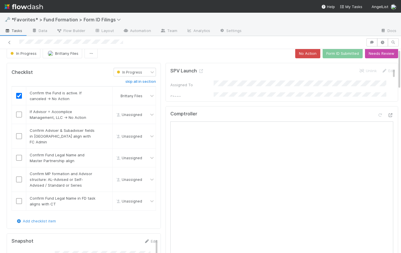
scroll to position [40, 0]
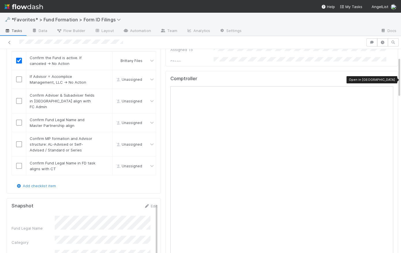
click at [387, 79] on icon at bounding box center [390, 80] width 6 height 4
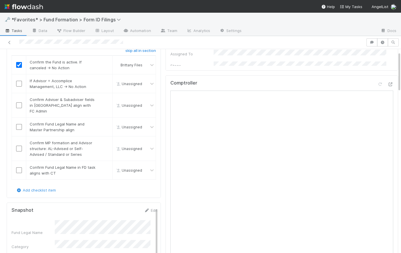
scroll to position [0, 0]
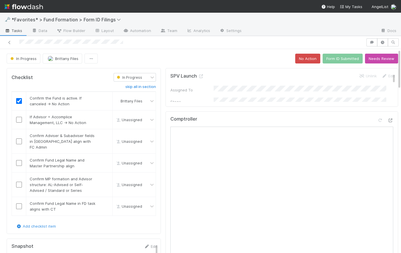
click at [14, 31] on span "Tasks" at bounding box center [14, 31] width 18 height 6
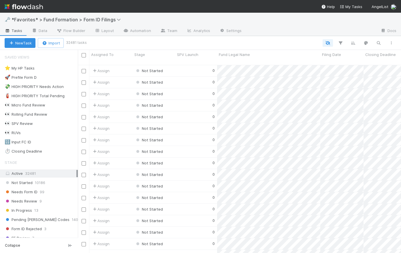
scroll to position [189, 319]
click at [36, 209] on span "13" at bounding box center [36, 210] width 4 height 7
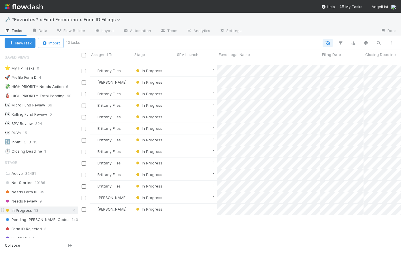
scroll to position [189, 319]
click at [184, 134] on div "1" at bounding box center [196, 139] width 42 height 11
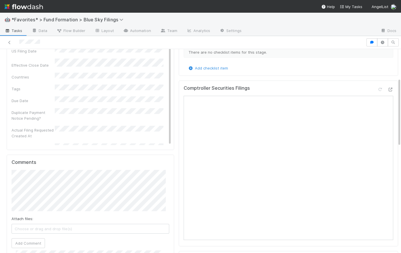
scroll to position [89, 0]
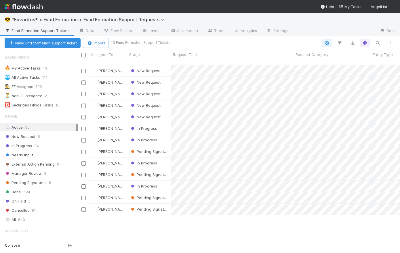
scroll to position [189, 319]
click at [166, 77] on div "New Request" at bounding box center [150, 82] width 44 height 11
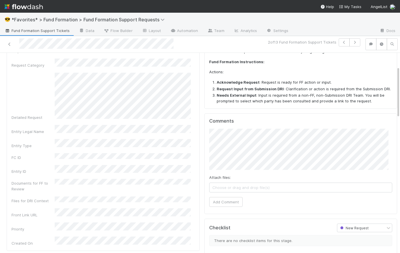
scroll to position [56, 0]
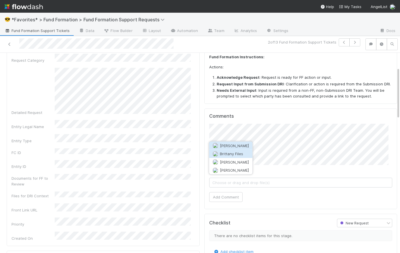
click at [241, 152] on span "Brittany Files" at bounding box center [231, 153] width 23 height 5
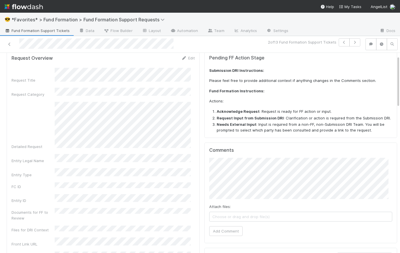
scroll to position [0, 0]
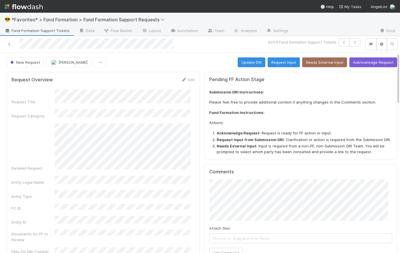
click at [198, 62] on div "New Request [PERSON_NAME] Update DRI Request Input Needs External Input Acknowl…" at bounding box center [202, 62] width 391 height 10
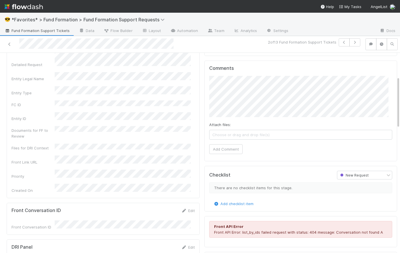
scroll to position [104, 0]
click at [230, 149] on button "Add Comment" at bounding box center [225, 148] width 33 height 10
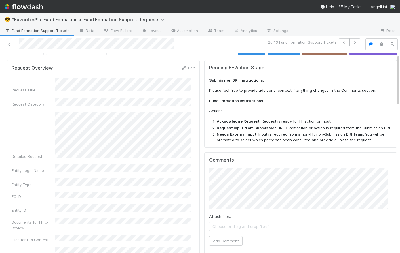
scroll to position [0, 0]
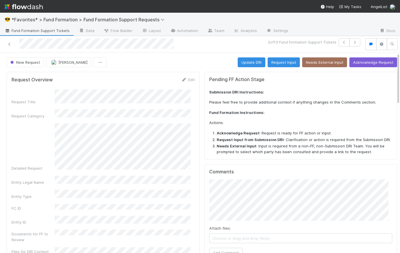
click at [206, 59] on div "New Request Catherine Lambright Update DRI Request Input Needs External Input A…" at bounding box center [202, 62] width 391 height 10
click at [380, 59] on button "Acknowledge Request" at bounding box center [374, 62] width 48 height 10
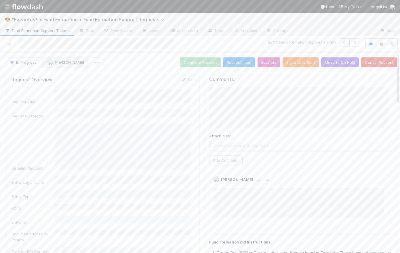
click at [73, 63] on span "[PERSON_NAME]" at bounding box center [69, 62] width 29 height 5
click at [82, 108] on div "Brittany Files" at bounding box center [80, 109] width 81 height 10
click at [146, 64] on div "In Progress Catherine Lambright Complete Request Request Input Escalate Signatu…" at bounding box center [202, 62] width 391 height 10
click at [64, 61] on span "[PERSON_NAME]" at bounding box center [69, 62] width 29 height 5
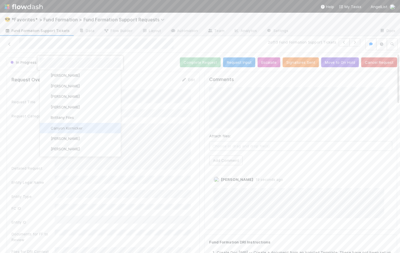
scroll to position [160, 0]
click at [76, 116] on div "Brittany Files" at bounding box center [80, 116] width 81 height 10
click at [152, 54] on div at bounding box center [200, 126] width 400 height 253
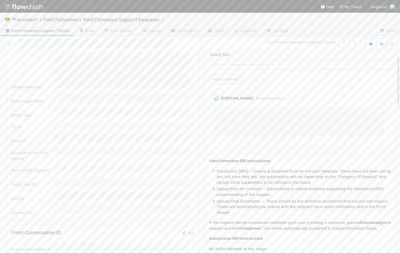
scroll to position [0, 0]
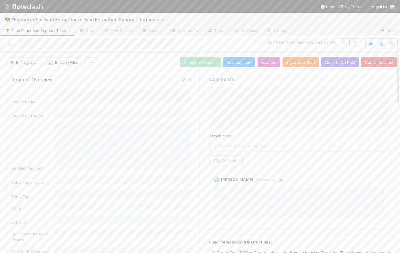
click at [136, 64] on div "In Progress Brittany Files Complete Request Request Input Escalate Signatures S…" at bounding box center [202, 62] width 391 height 10
click at [139, 63] on div "In Progress Brittany Files Complete Request Request Input Escalate Signatures S…" at bounding box center [202, 62] width 391 height 10
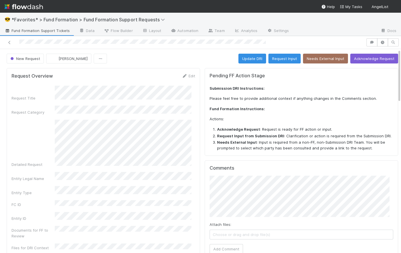
click at [195, 60] on div "New Request [PERSON_NAME] Update DRI Request Input Needs External Input Acknowl…" at bounding box center [202, 59] width 391 height 10
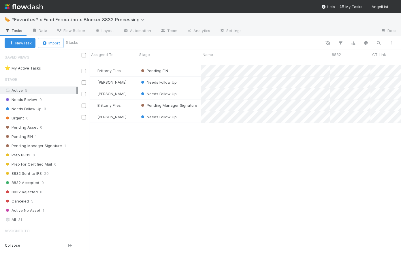
scroll to position [189, 319]
click at [20, 216] on span "31" at bounding box center [20, 219] width 4 height 7
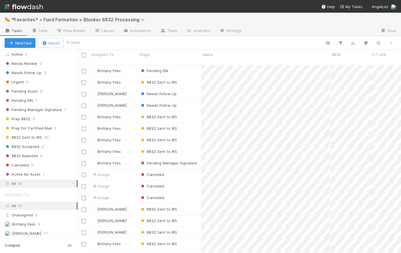
scroll to position [189, 319]
click at [379, 40] on icon "button" at bounding box center [378, 42] width 6 height 5
click at [345, 33] on input at bounding box center [349, 33] width 58 height 7
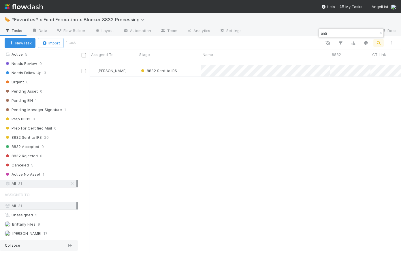
type input "anti"
click at [225, 94] on div "[PERSON_NAME] 8832 Sent to IRS [DATE] 1:09:42 AM [DATE] 10:13:47 PM" at bounding box center [239, 161] width 323 height 192
click at [381, 31] on icon "button" at bounding box center [380, 32] width 6 height 3
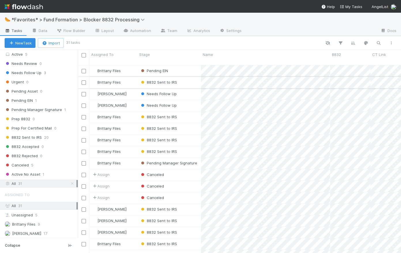
click at [195, 78] on div "8832 Sent to IRS" at bounding box center [168, 82] width 63 height 11
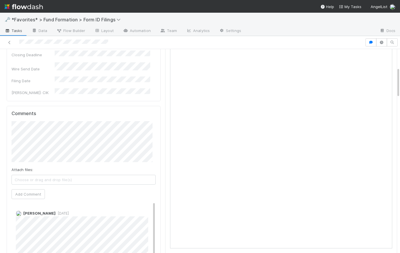
scroll to position [69, 0]
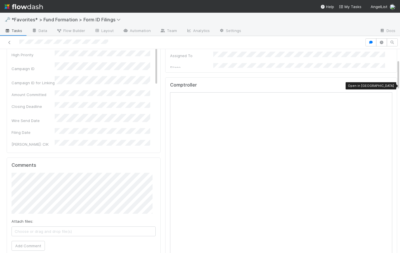
click at [387, 86] on icon at bounding box center [390, 86] width 6 height 4
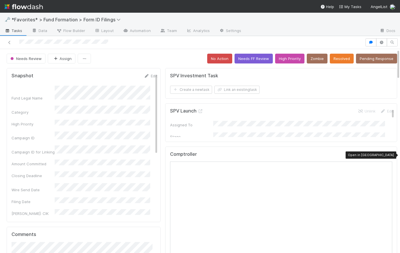
click at [387, 155] on icon at bounding box center [390, 155] width 6 height 4
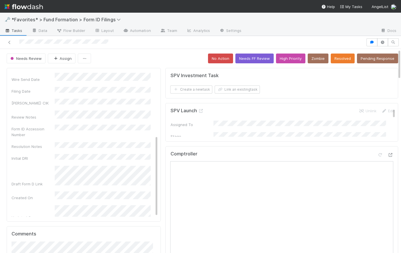
drag, startPoint x: 162, startPoint y: 58, endPoint x: 163, endPoint y: 68, distance: 9.5
click at [162, 58] on div "Needs Review Assign No Action Needs FF Review High Priority Zombie Resolved Pen…" at bounding box center [203, 59] width 392 height 10
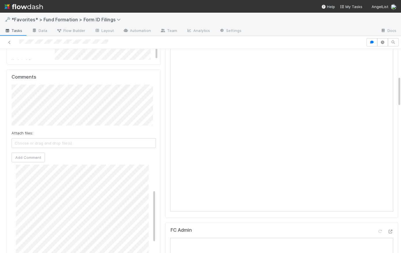
scroll to position [149, 0]
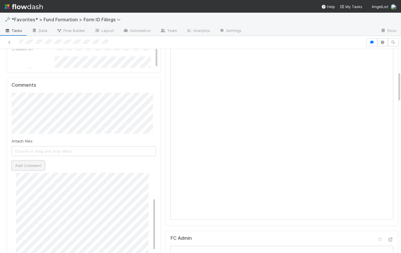
click at [35, 162] on button "Add Comment" at bounding box center [28, 166] width 33 height 10
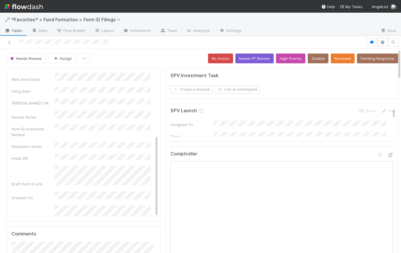
scroll to position [106, 0]
click at [176, 57] on div "Needs Review Assign No Action Needs FF Review High Priority Zombie Resolved Pen…" at bounding box center [203, 59] width 392 height 10
click at [334, 58] on button "Resolved" at bounding box center [343, 59] width 24 height 10
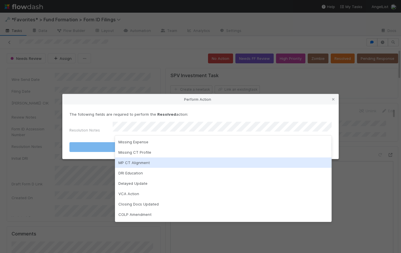
click at [143, 165] on div "MP CT Alignment" at bounding box center [223, 163] width 217 height 10
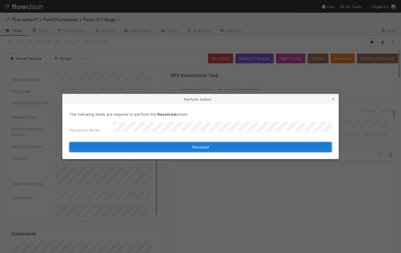
click at [201, 147] on button "Resolved" at bounding box center [200, 147] width 262 height 10
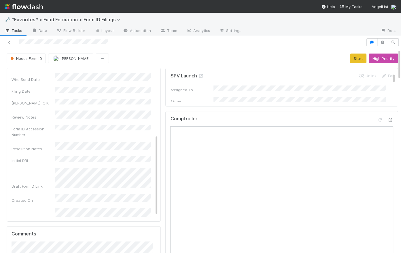
click at [171, 58] on div "Needs Form ID Meg Castanare Start High Priority" at bounding box center [203, 59] width 392 height 10
click at [164, 63] on div "Needs Form ID Meg Castanare Start High Priority" at bounding box center [203, 59] width 392 height 10
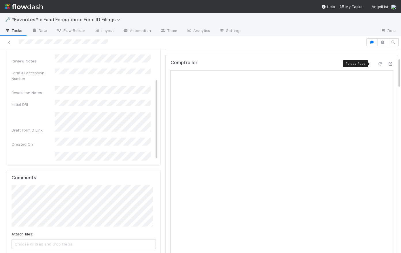
click at [377, 62] on icon at bounding box center [380, 64] width 6 height 4
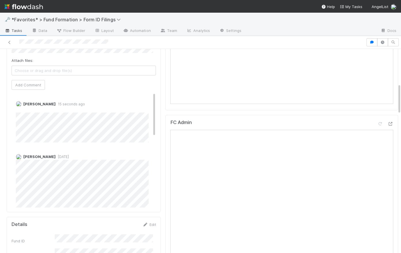
scroll to position [0, 0]
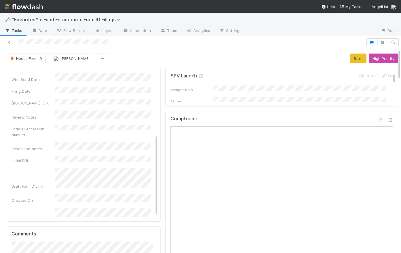
click at [159, 54] on div "Needs Form ID Meg Castanare Start High Priority" at bounding box center [203, 59] width 392 height 10
click at [162, 60] on div "Form ID Rejected [PERSON_NAME] Needs Form ID" at bounding box center [203, 59] width 392 height 10
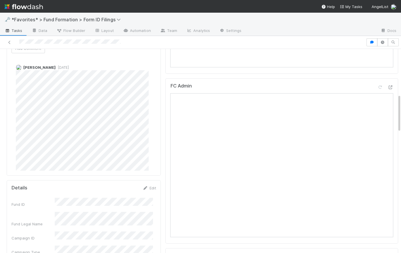
scroll to position [237, 0]
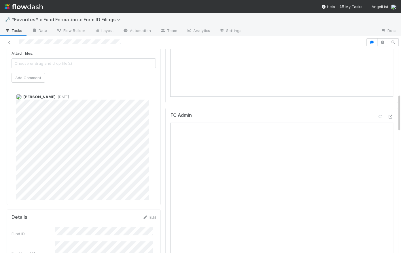
click at [131, 85] on div "[PERSON_NAME] [DATE]" at bounding box center [86, 188] width 148 height 207
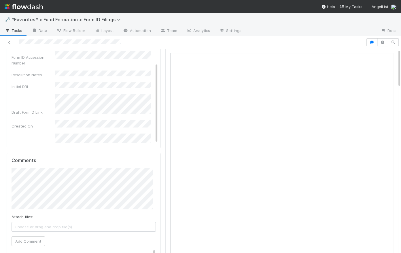
scroll to position [0, 0]
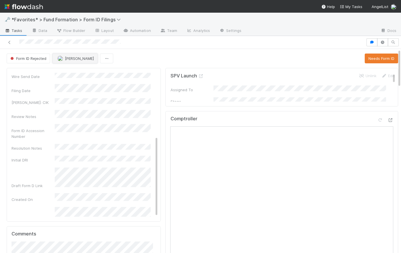
click at [81, 59] on span "[PERSON_NAME]" at bounding box center [79, 58] width 29 height 5
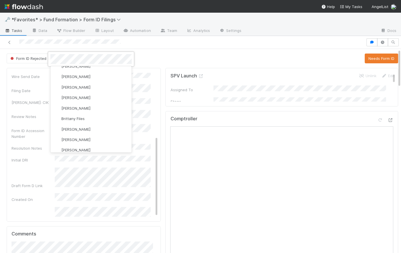
scroll to position [37, 0]
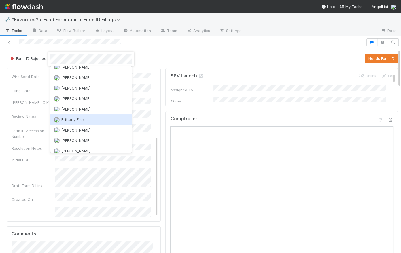
click at [90, 116] on div "Brittany Files" at bounding box center [90, 119] width 81 height 10
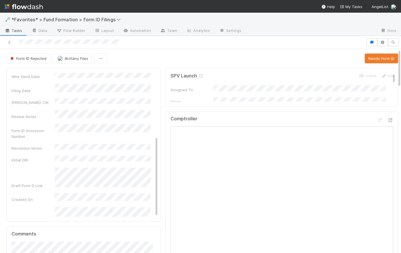
click at [162, 58] on div "Form ID Rejected Brittany Files Needs Form ID" at bounding box center [203, 59] width 392 height 10
click at [18, 29] on span "Tasks" at bounding box center [14, 31] width 18 height 6
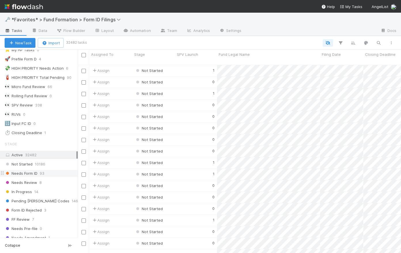
scroll to position [81, 0]
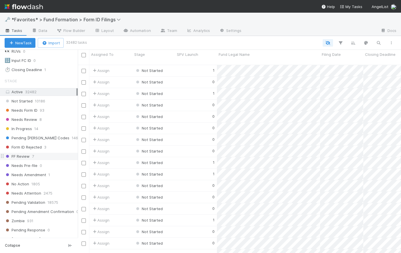
click at [23, 155] on span "FF Review" at bounding box center [17, 156] width 25 height 7
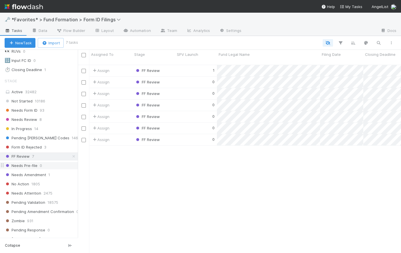
scroll to position [189, 319]
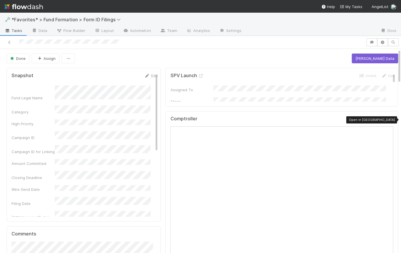
click at [387, 120] on icon at bounding box center [390, 120] width 6 height 4
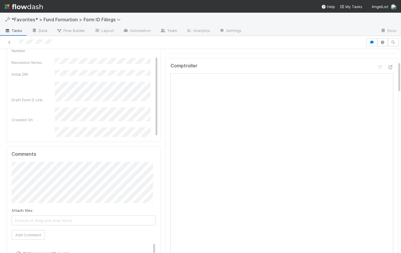
scroll to position [79, 0]
click at [39, 186] on span "[PERSON_NAME]" at bounding box center [41, 185] width 29 height 5
click at [37, 235] on button "Add Comment" at bounding box center [28, 236] width 33 height 10
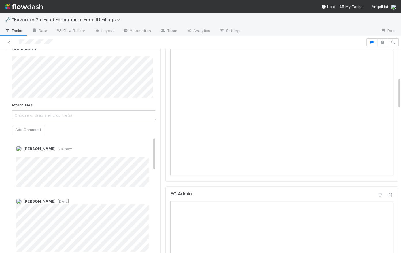
scroll to position [0, 0]
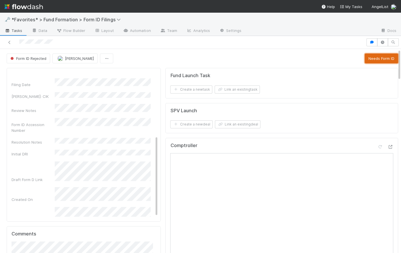
click at [379, 58] on button "Needs Form ID" at bounding box center [381, 59] width 33 height 10
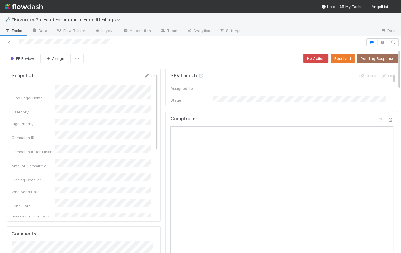
click at [156, 59] on div "FF Review Assign No Action Resolved Pending Response" at bounding box center [203, 59] width 392 height 10
click at [155, 60] on div "FF Review Assign No Action Resolved Pending Response" at bounding box center [203, 59] width 392 height 10
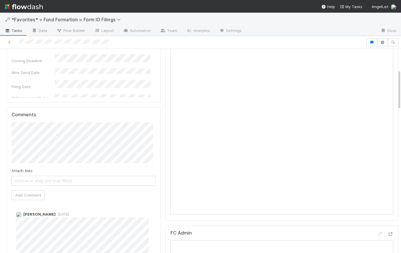
scroll to position [2, 0]
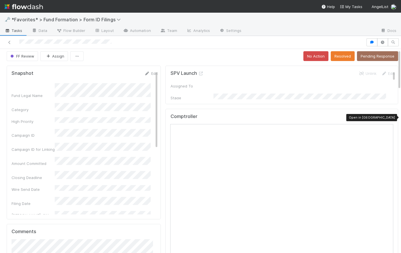
click at [387, 117] on icon at bounding box center [390, 118] width 6 height 4
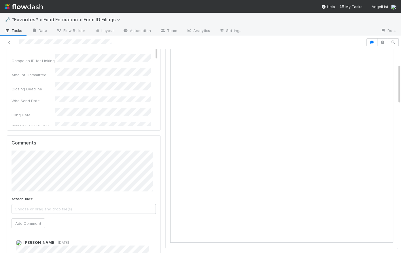
scroll to position [0, 0]
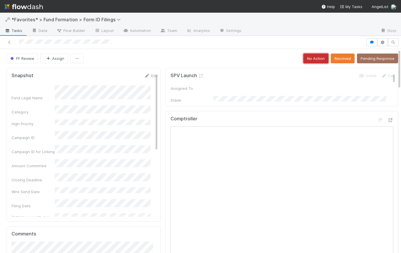
click at [313, 57] on button "No Action" at bounding box center [315, 59] width 25 height 10
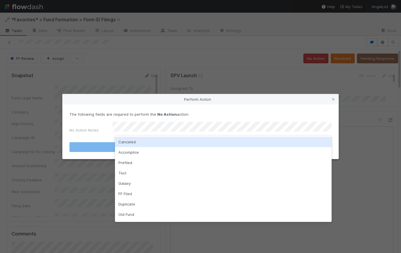
click at [145, 145] on div "Canceled" at bounding box center [223, 142] width 217 height 10
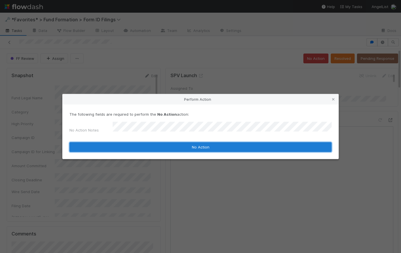
click at [205, 145] on button "No Action" at bounding box center [200, 147] width 262 height 10
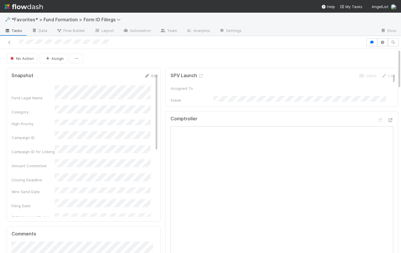
click at [251, 57] on div "No Action Assign" at bounding box center [203, 59] width 392 height 10
click at [17, 32] on span "Tasks" at bounding box center [14, 31] width 18 height 6
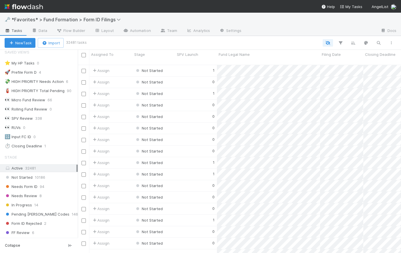
scroll to position [47, 0]
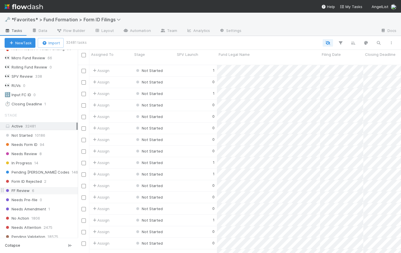
click at [20, 191] on span "FF Review" at bounding box center [17, 190] width 25 height 7
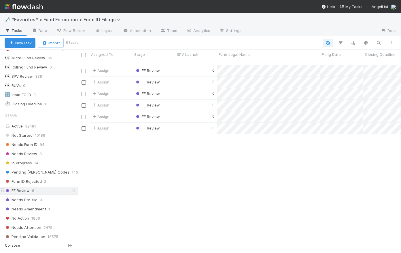
scroll to position [189, 319]
click at [29, 154] on span "Needs Review" at bounding box center [21, 153] width 33 height 7
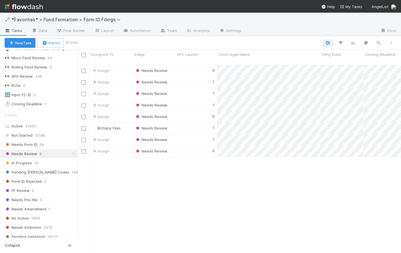
scroll to position [189, 319]
click at [25, 191] on span "FF Review" at bounding box center [17, 190] width 25 height 7
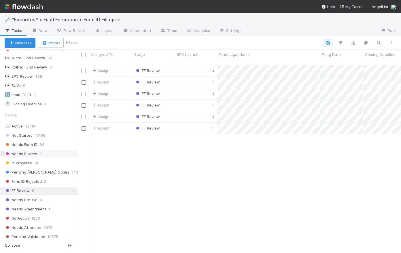
scroll to position [189, 319]
click at [25, 154] on span "Needs Review" at bounding box center [21, 153] width 33 height 7
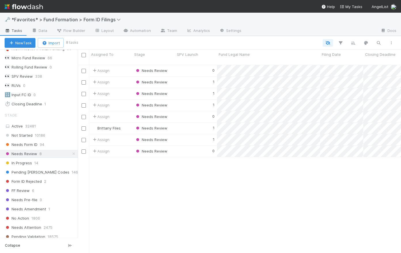
scroll to position [189, 319]
click at [27, 187] on span "FF Review" at bounding box center [17, 190] width 25 height 7
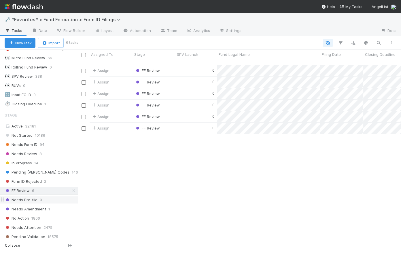
scroll to position [189, 319]
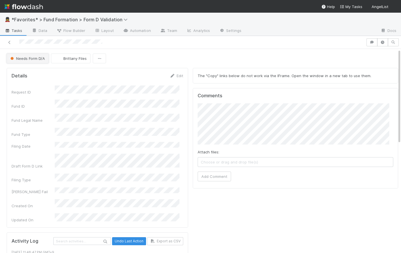
click at [25, 61] on button "Needs Form D/A" at bounding box center [28, 59] width 42 height 10
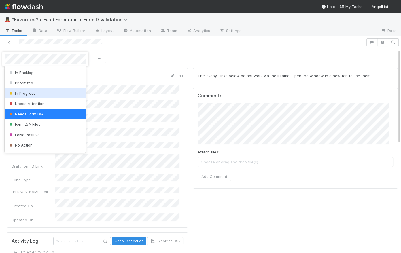
click at [25, 94] on span "In Progress" at bounding box center [21, 93] width 27 height 5
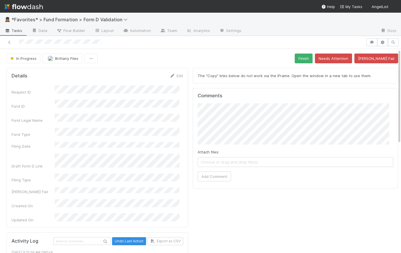
click at [137, 57] on div "In Progress Brittany Files Finish Needs Attention [PERSON_NAME] Fail" at bounding box center [203, 59] width 392 height 10
click at [22, 58] on span "In Progress" at bounding box center [22, 58] width 27 height 5
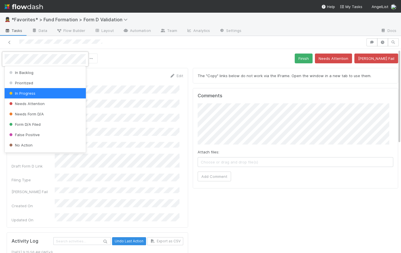
click at [188, 58] on div at bounding box center [200, 126] width 401 height 253
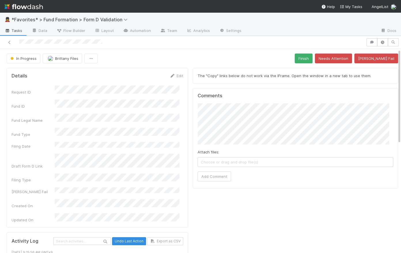
click at [189, 60] on div "In Progress Brittany Files Finish Needs Attention [PERSON_NAME] Fail" at bounding box center [203, 59] width 392 height 10
click at [349, 58] on button "Needs Attention" at bounding box center [333, 59] width 37 height 10
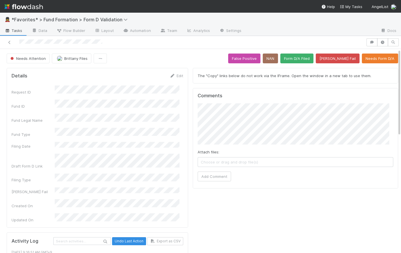
click at [197, 60] on div "Needs Attention Brittany Files False Positive NAN Form D/A Filed [PERSON_NAME] …" at bounding box center [203, 59] width 392 height 10
click at [278, 58] on button "NAN" at bounding box center [270, 59] width 15 height 10
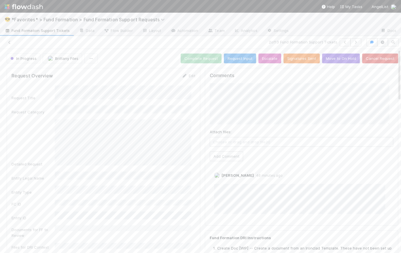
click at [19, 45] on div at bounding box center [19, 42] width 0 height 6
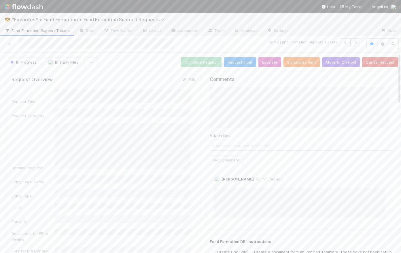
click at [46, 32] on span "Fund Formation Support Tickets" at bounding box center [37, 31] width 65 height 6
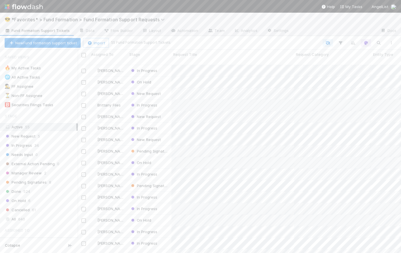
scroll to position [189, 319]
